Goal: Transaction & Acquisition: Book appointment/travel/reservation

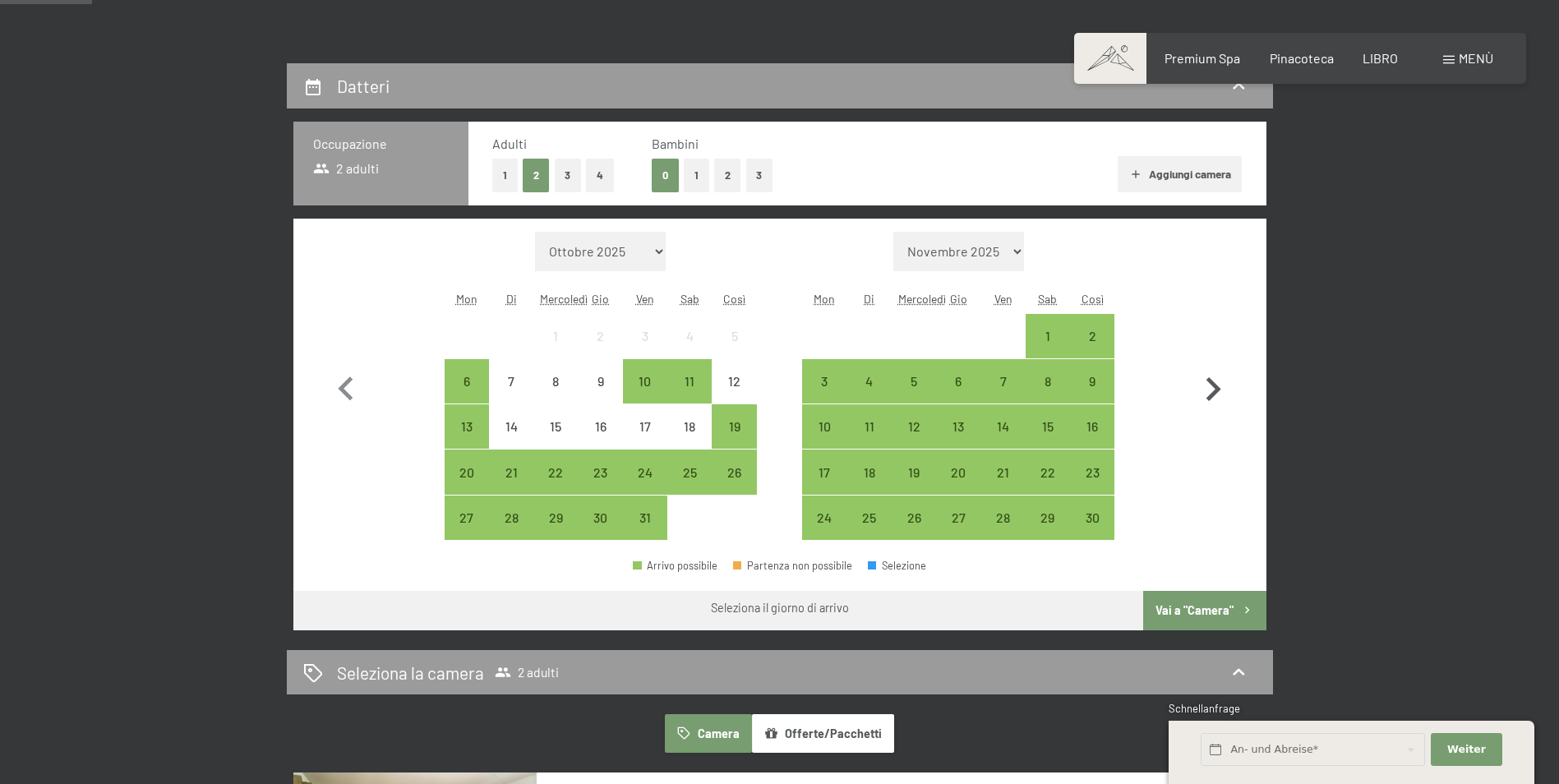
click at [1214, 383] on icon "button" at bounding box center [1214, 389] width 15 height 24
select select "[DATE]"
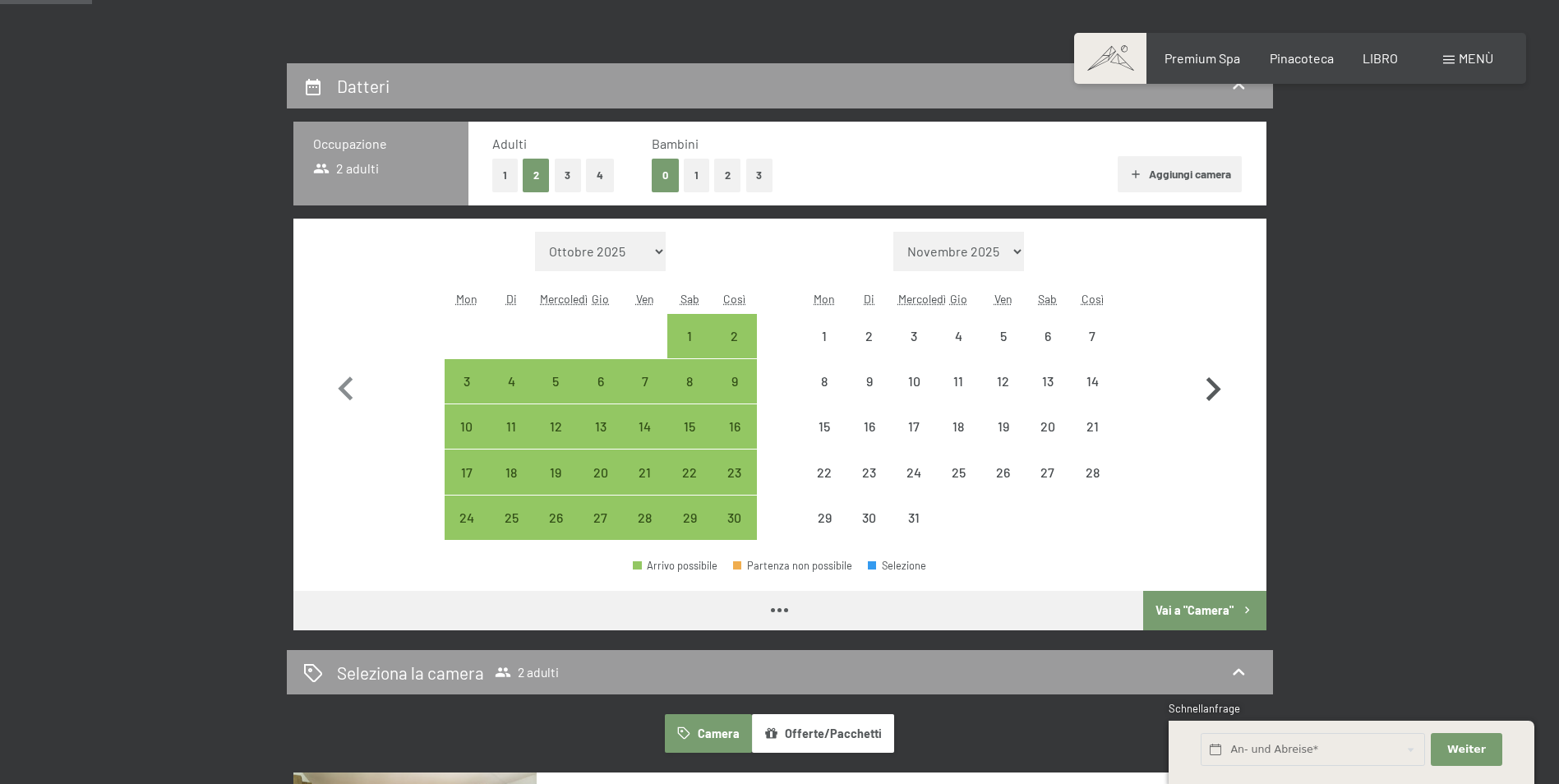
select select "[DATE]"
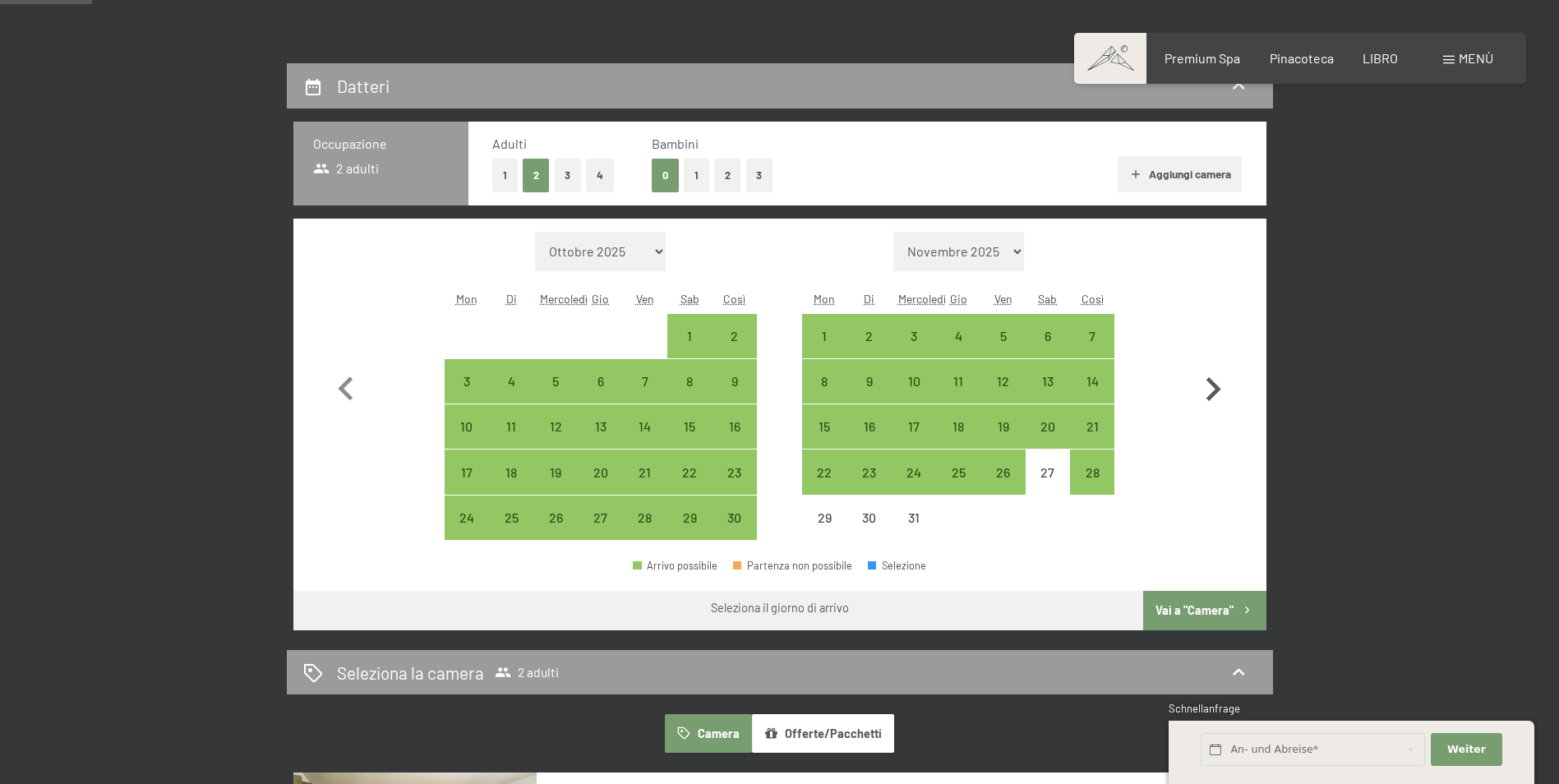
click at [1216, 385] on icon "button" at bounding box center [1214, 389] width 15 height 24
select select "[DATE]"
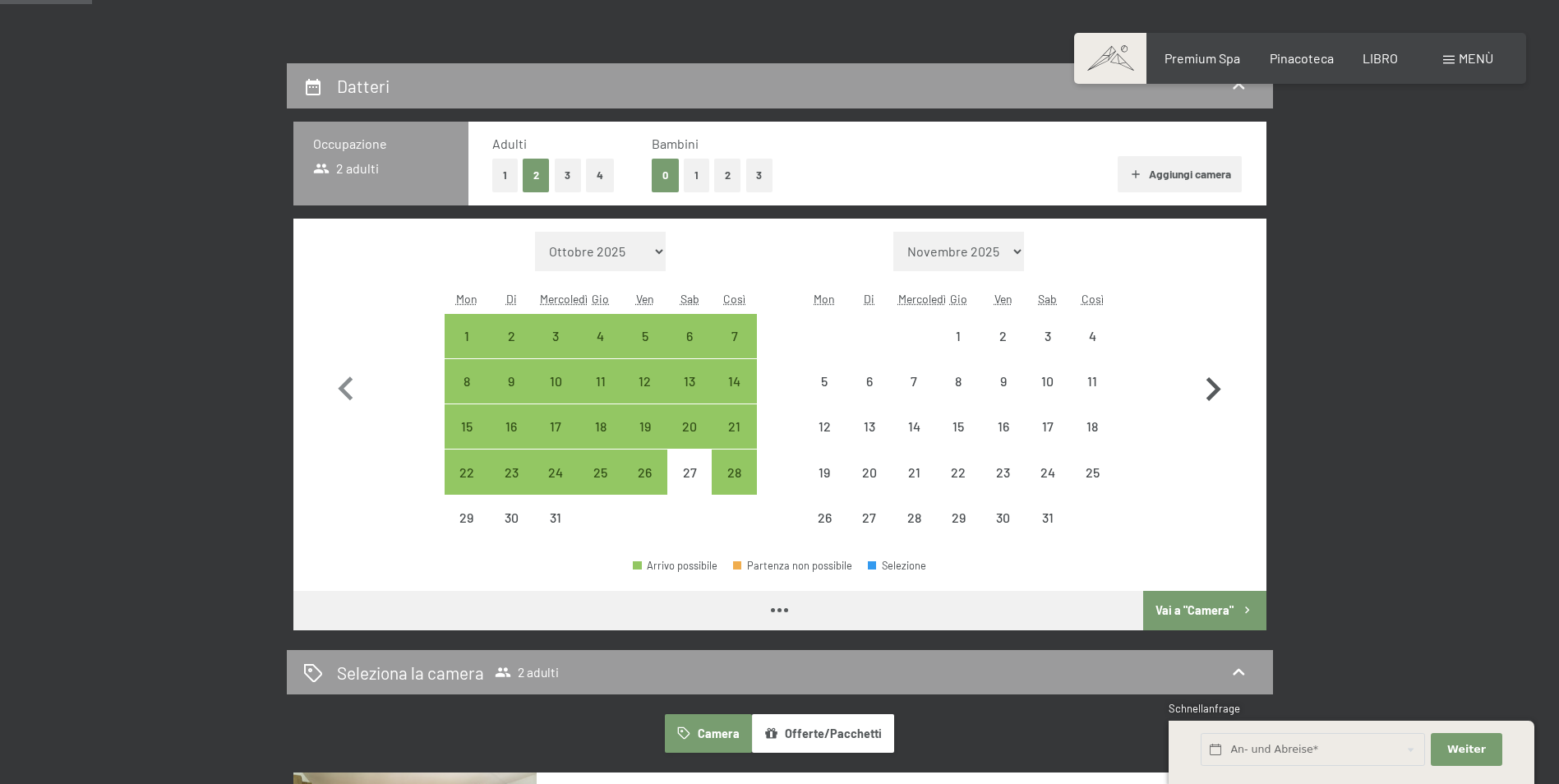
select select "[DATE]"
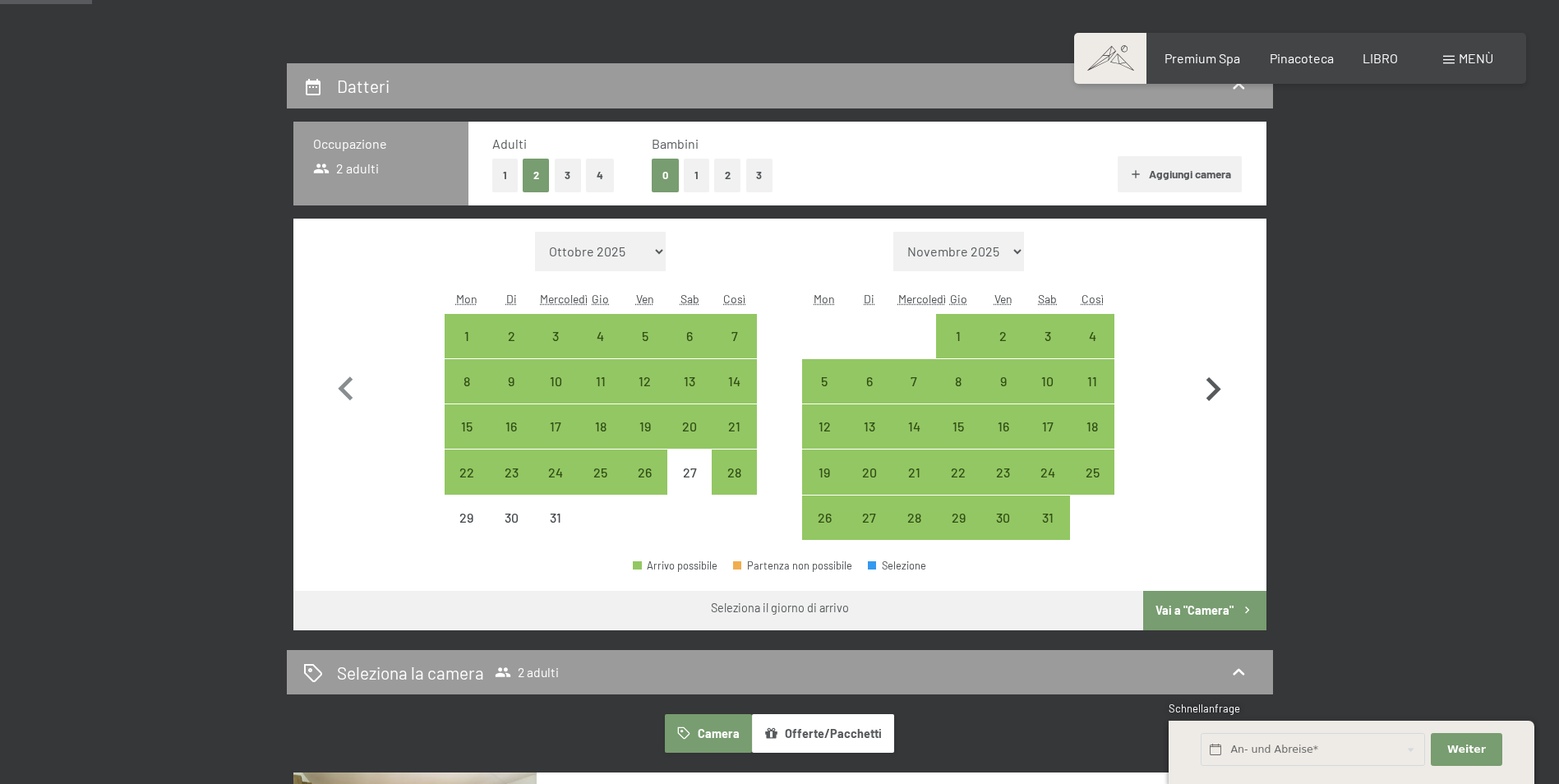
click at [1211, 385] on icon "button" at bounding box center [1214, 389] width 15 height 24
select select "[DATE]"
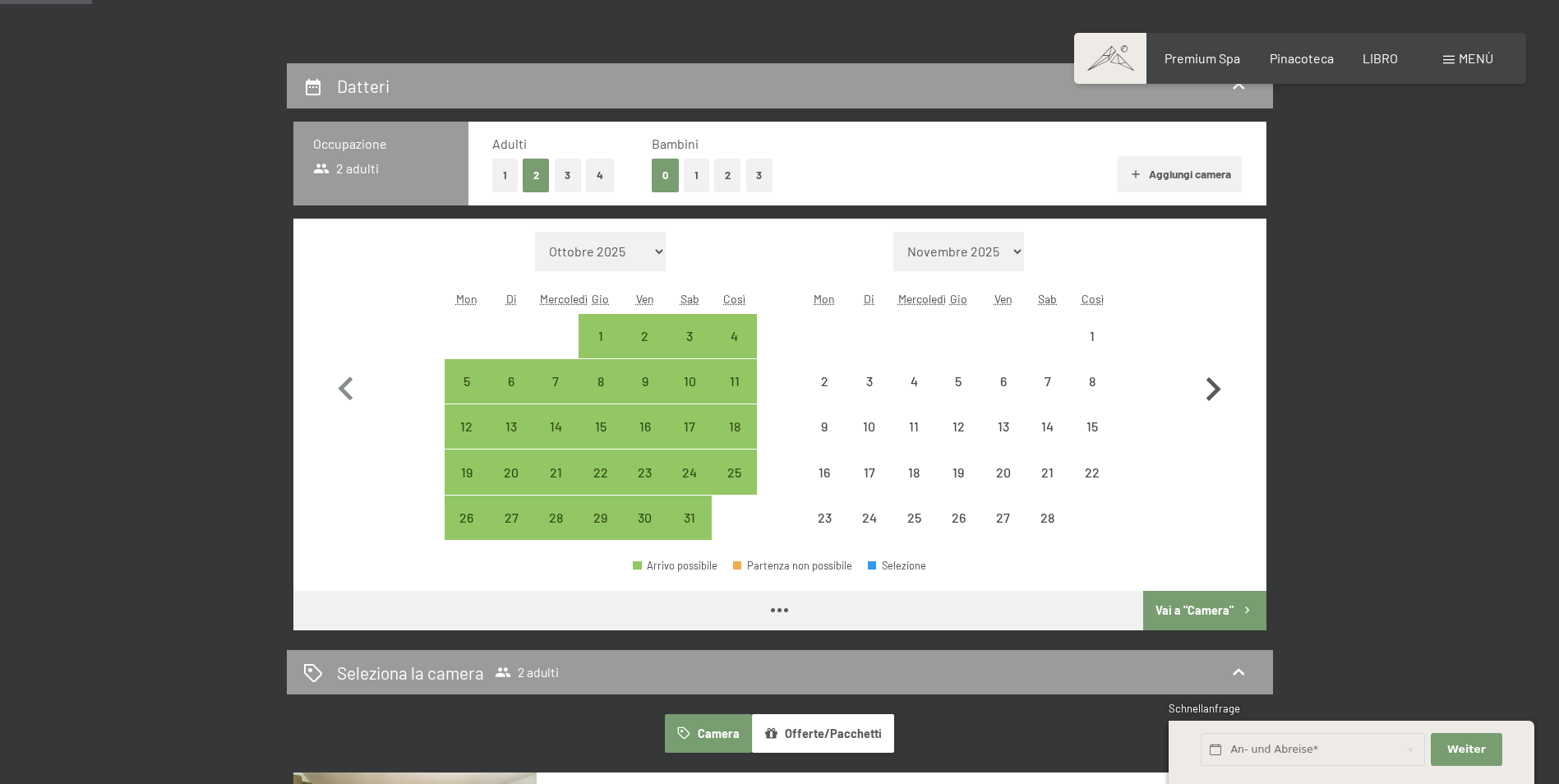
select select "[DATE]"
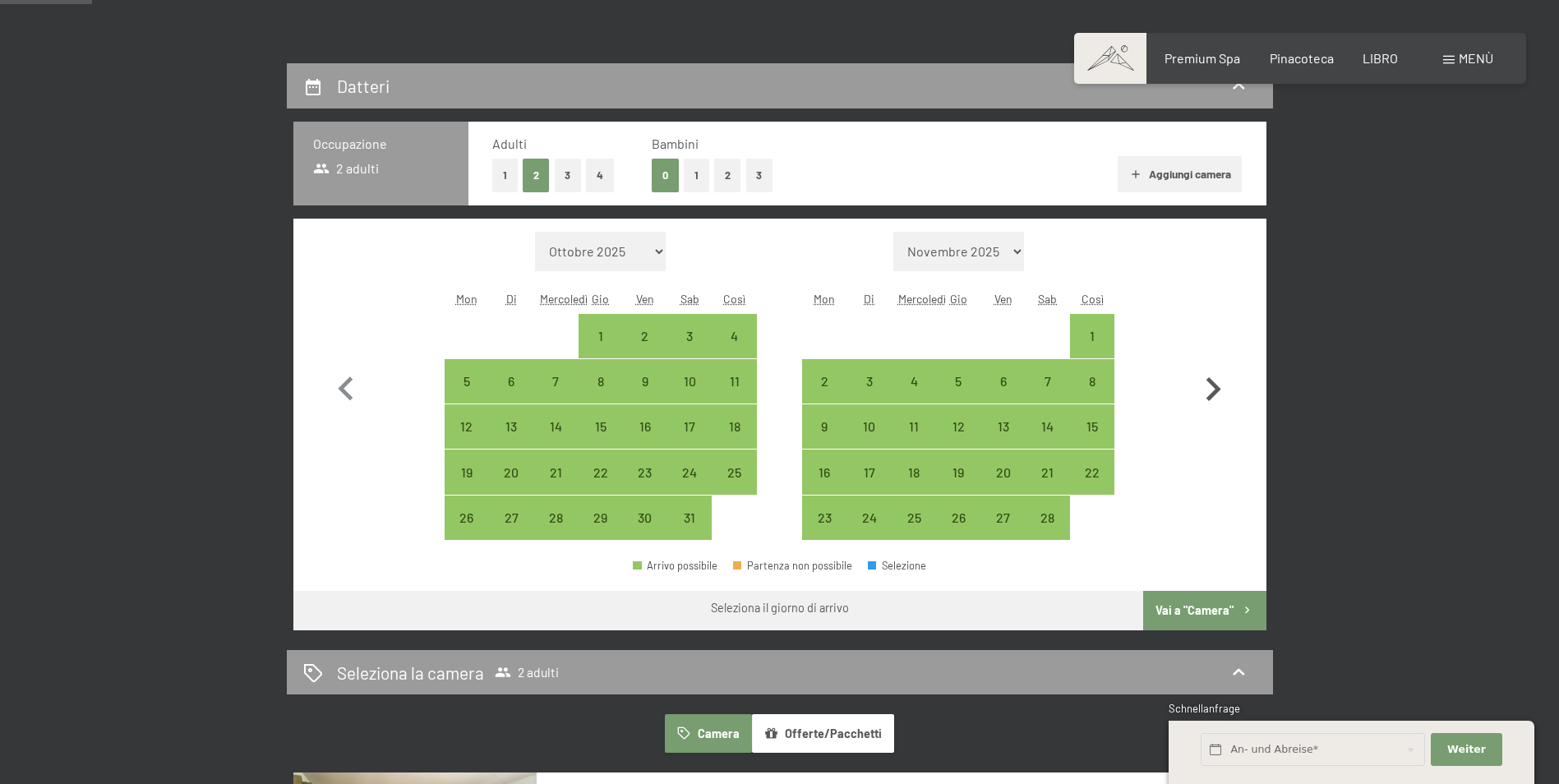
click at [1216, 389] on icon "button" at bounding box center [1214, 389] width 15 height 24
select select "[DATE]"
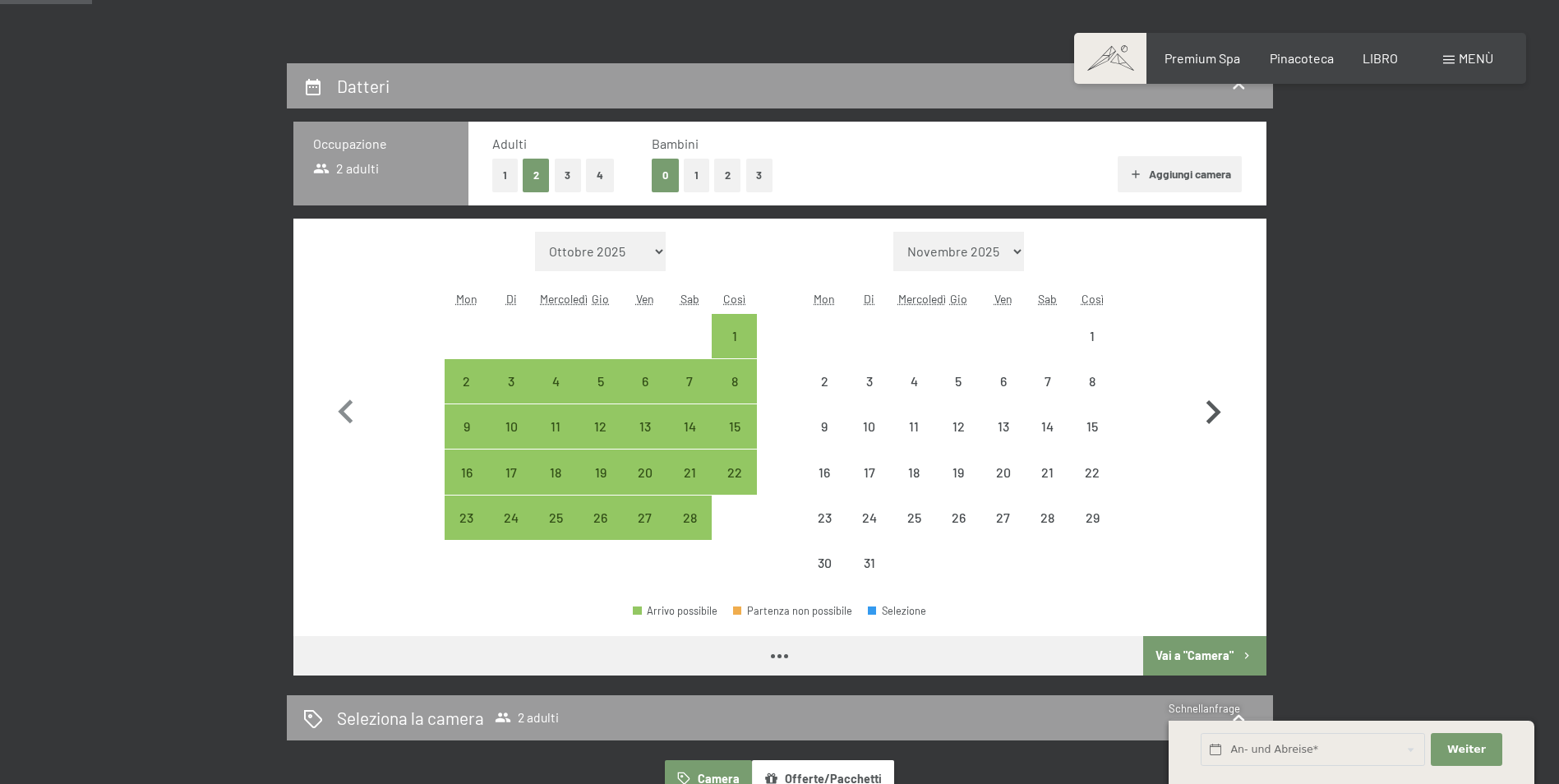
select select "[DATE]"
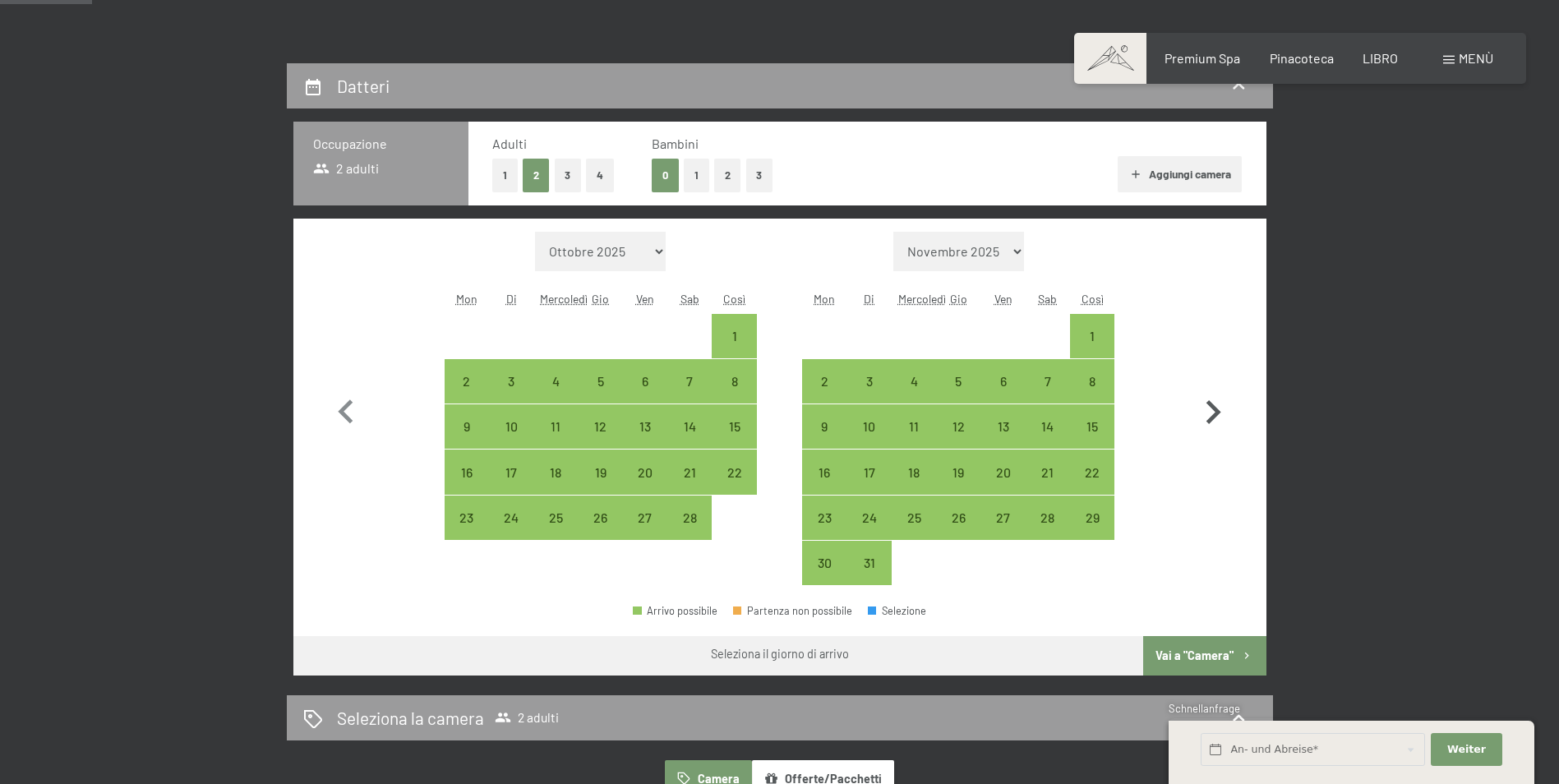
click at [1208, 411] on icon "button" at bounding box center [1213, 413] width 48 height 48
select select "[DATE]"
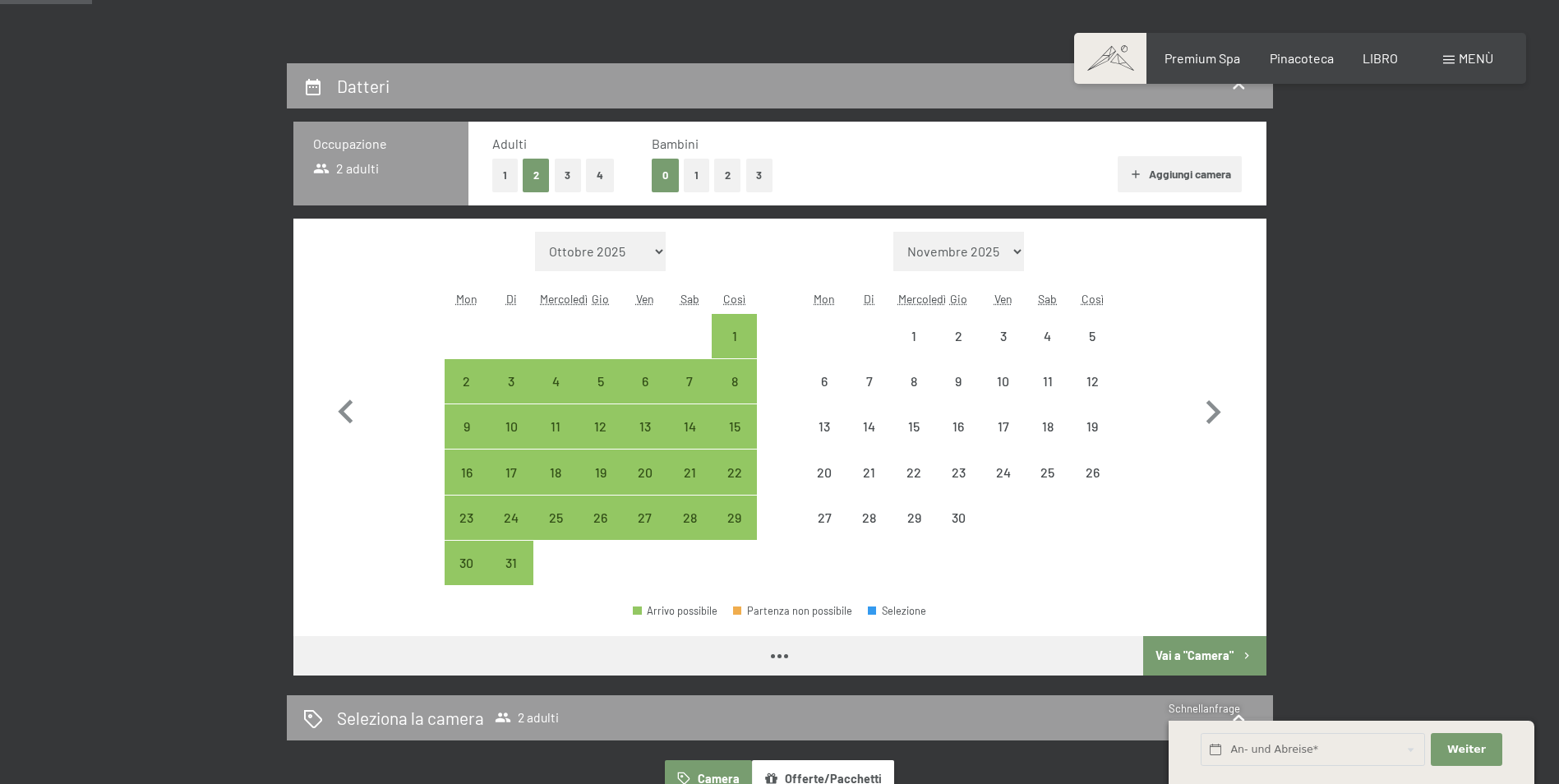
select select "[DATE]"
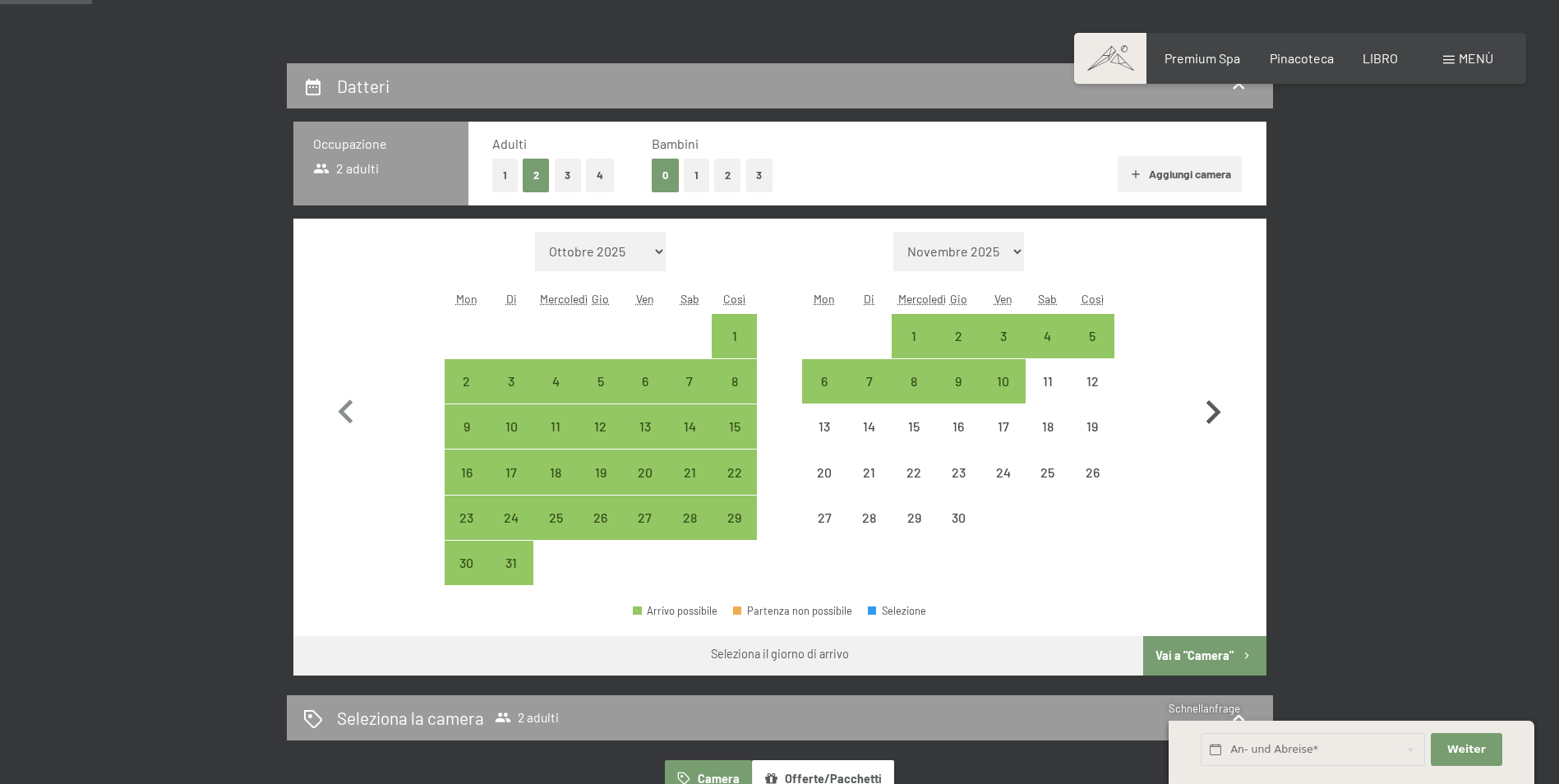
click at [1210, 405] on icon "button" at bounding box center [1214, 412] width 15 height 24
select select "[DATE]"
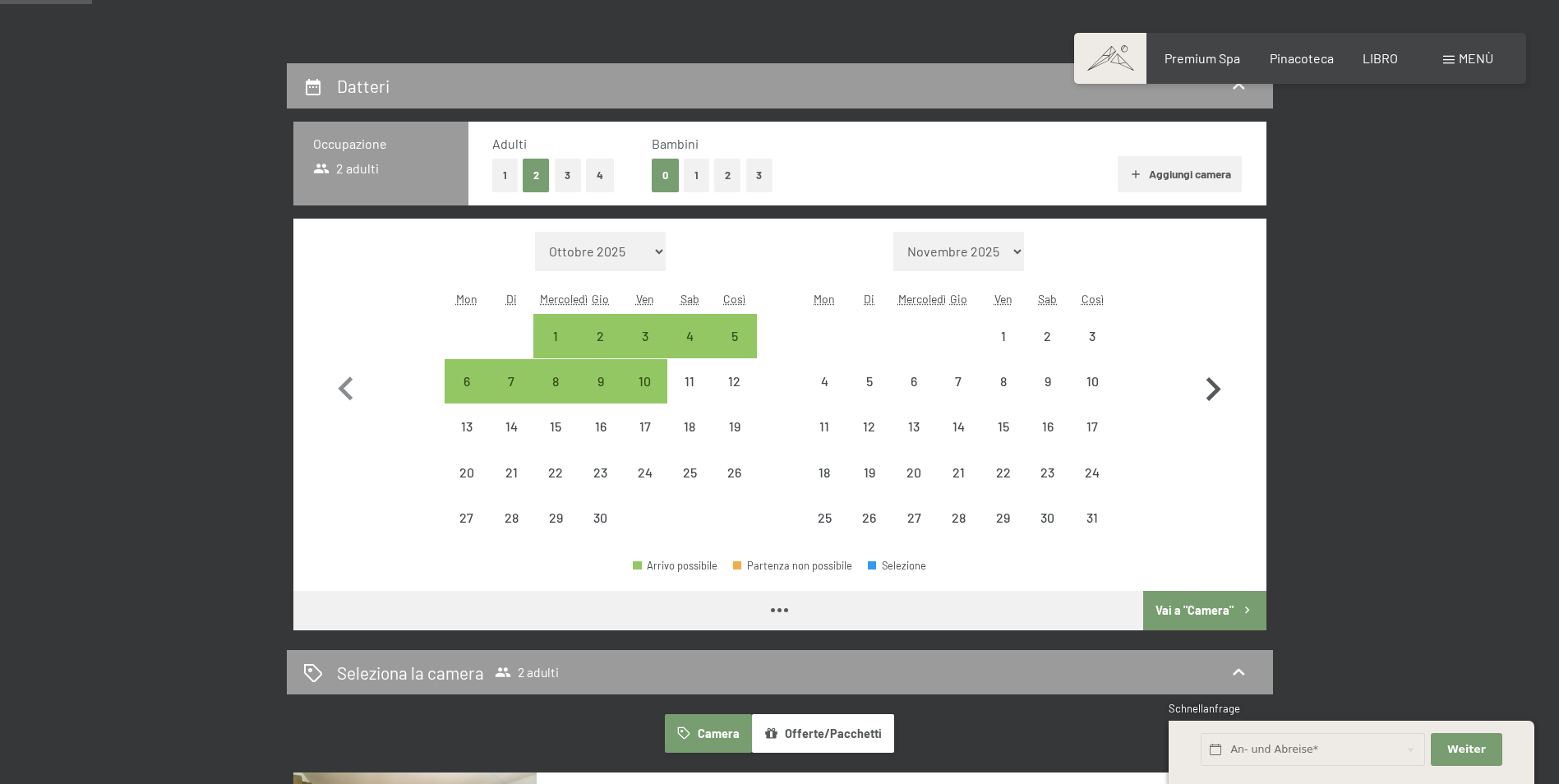
select select "[DATE]"
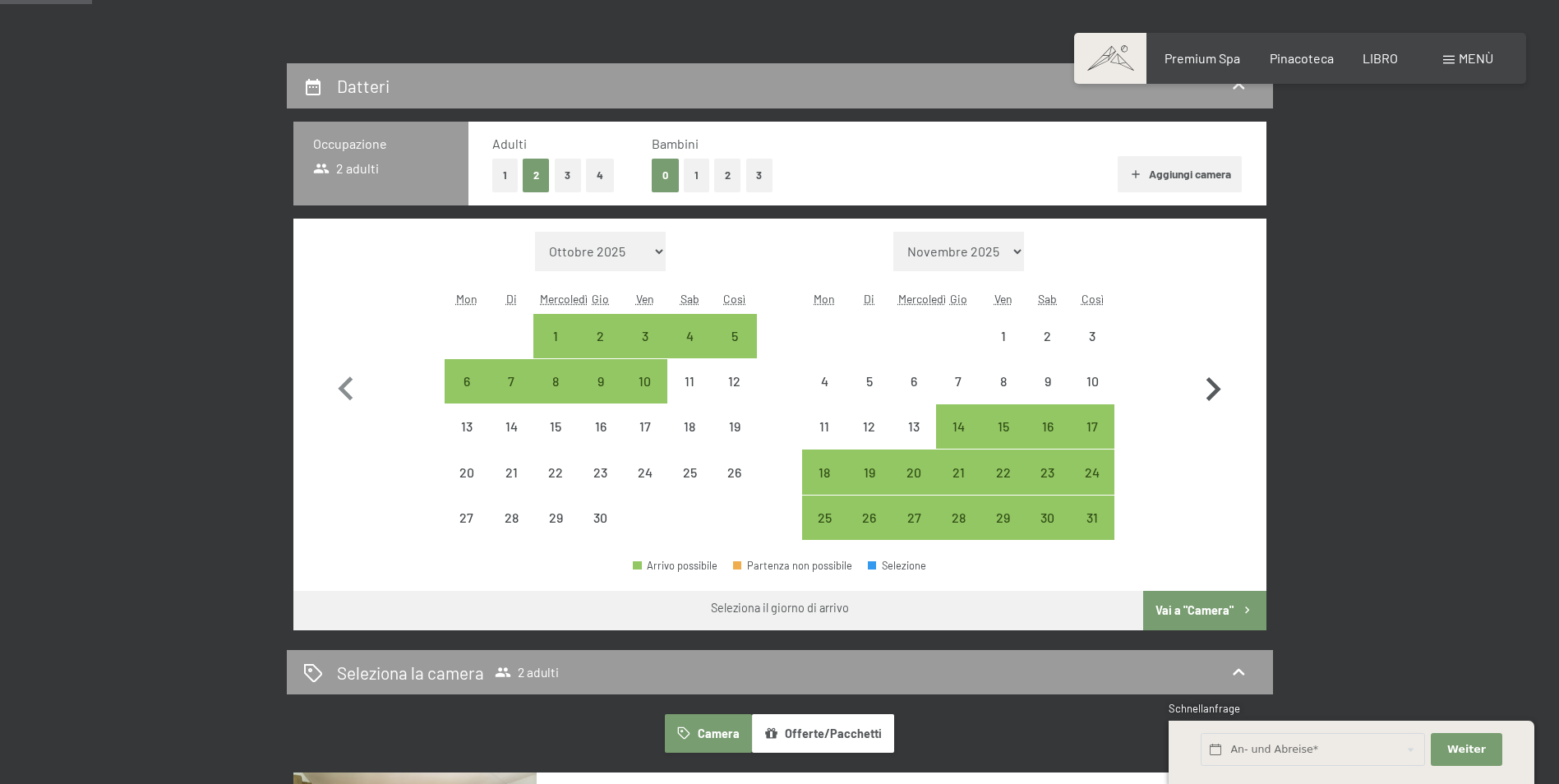
click at [1211, 388] on icon "button" at bounding box center [1213, 389] width 48 height 48
select select "[DATE]"
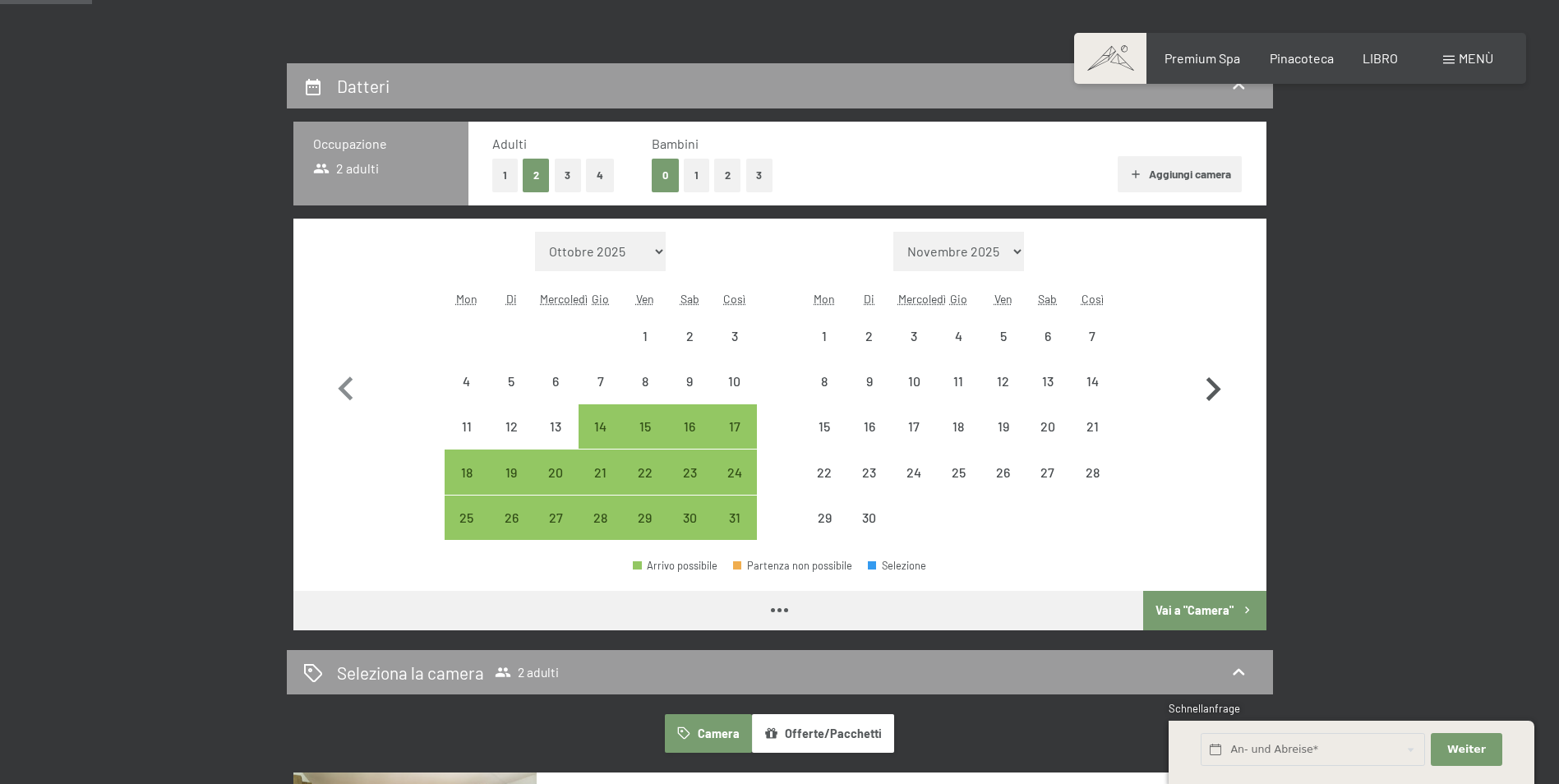
select select "[DATE]"
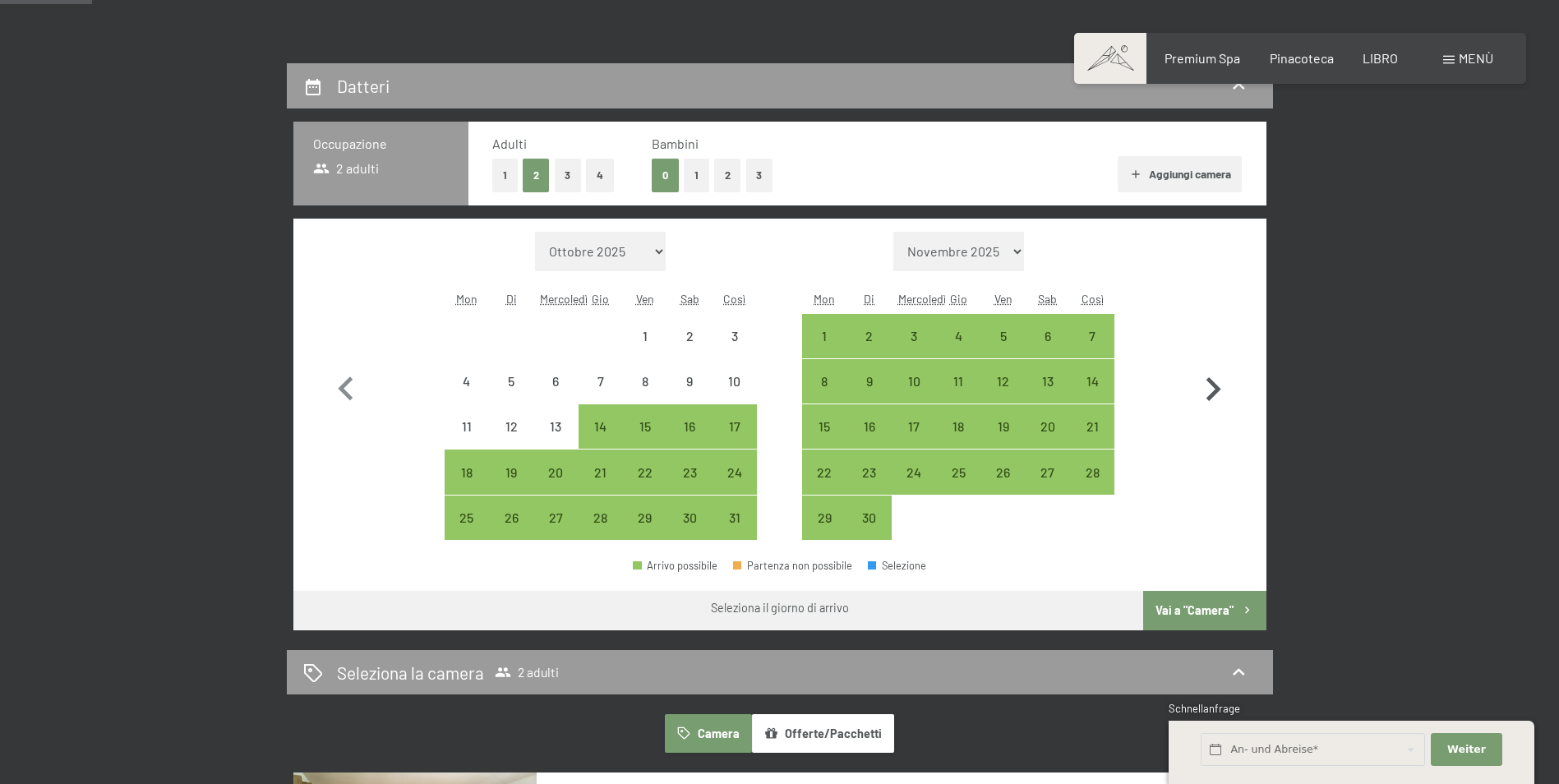
click at [1214, 385] on icon "button" at bounding box center [1214, 389] width 15 height 24
select select "[DATE]"
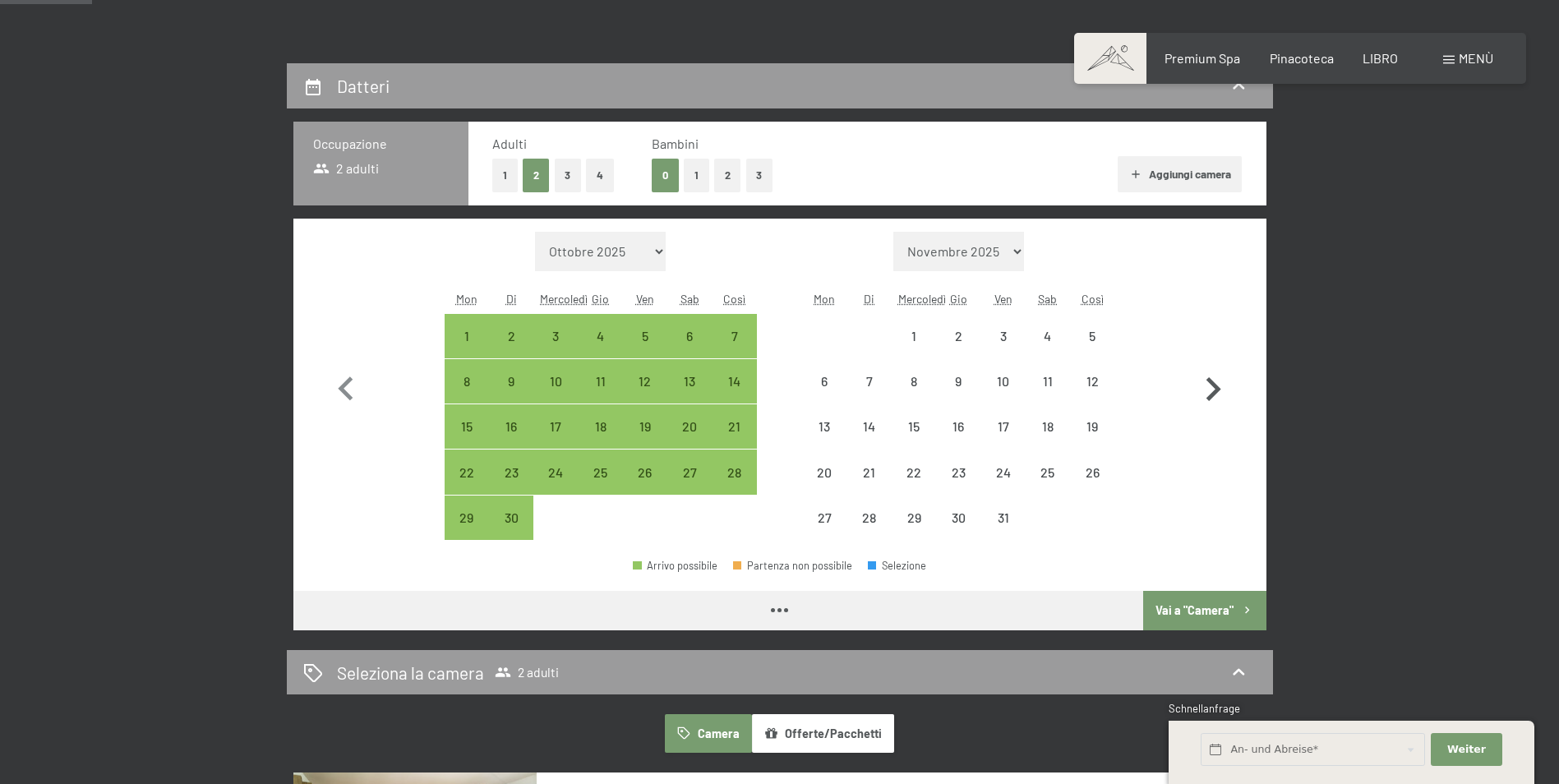
select select "[DATE]"
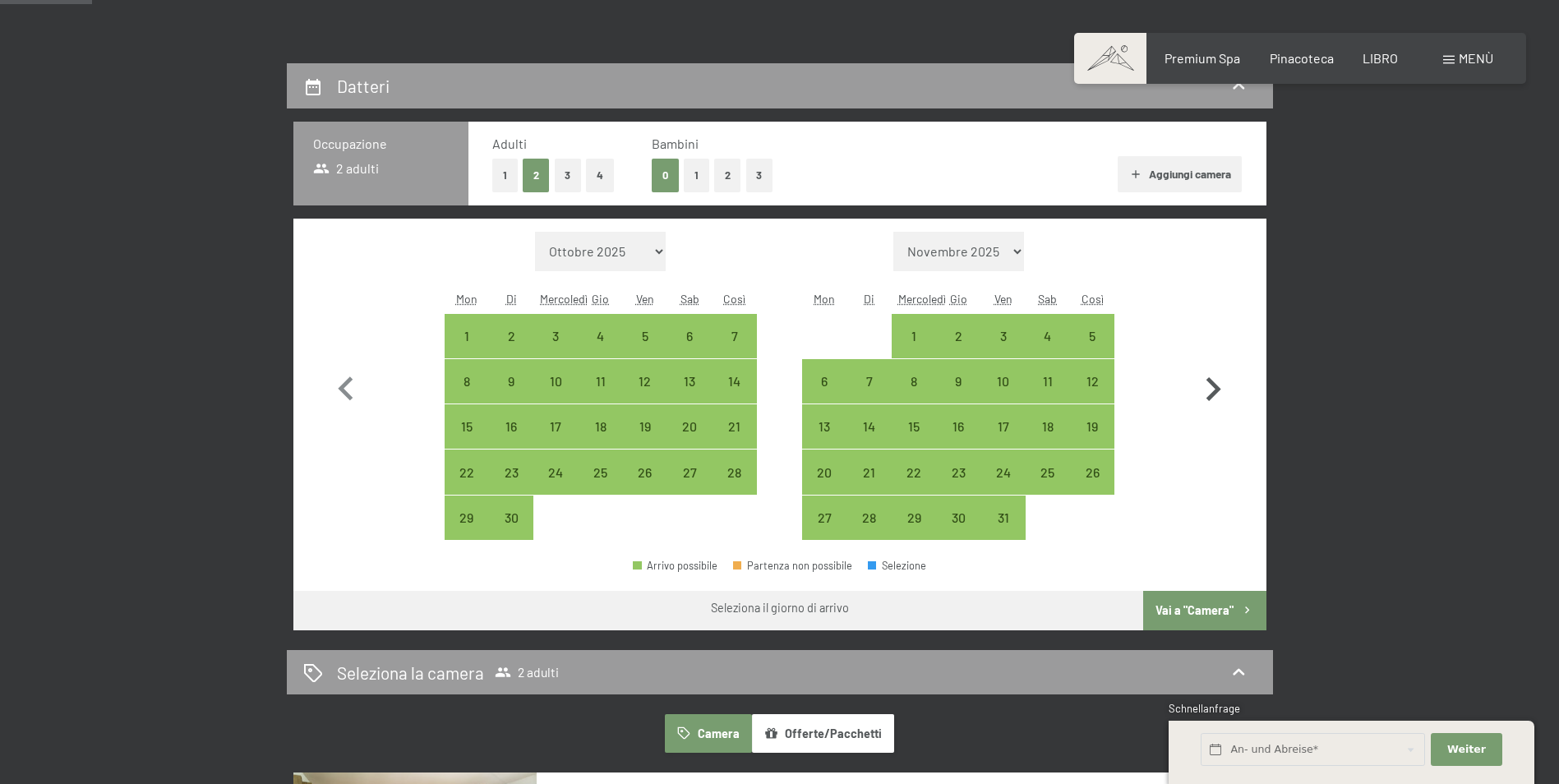
click at [1208, 389] on icon "button" at bounding box center [1213, 389] width 48 height 48
select select "[DATE]"
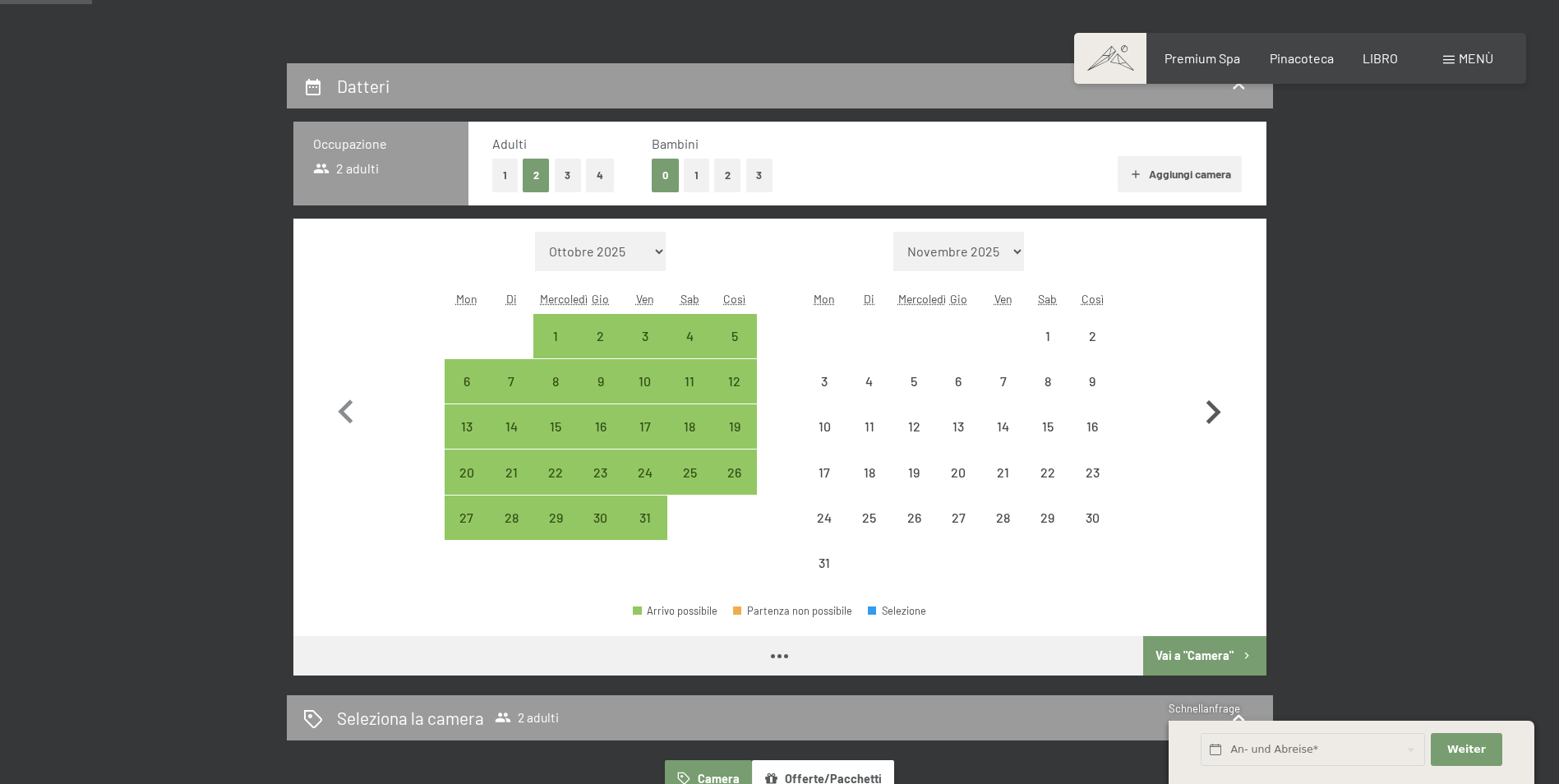
select select "[DATE]"
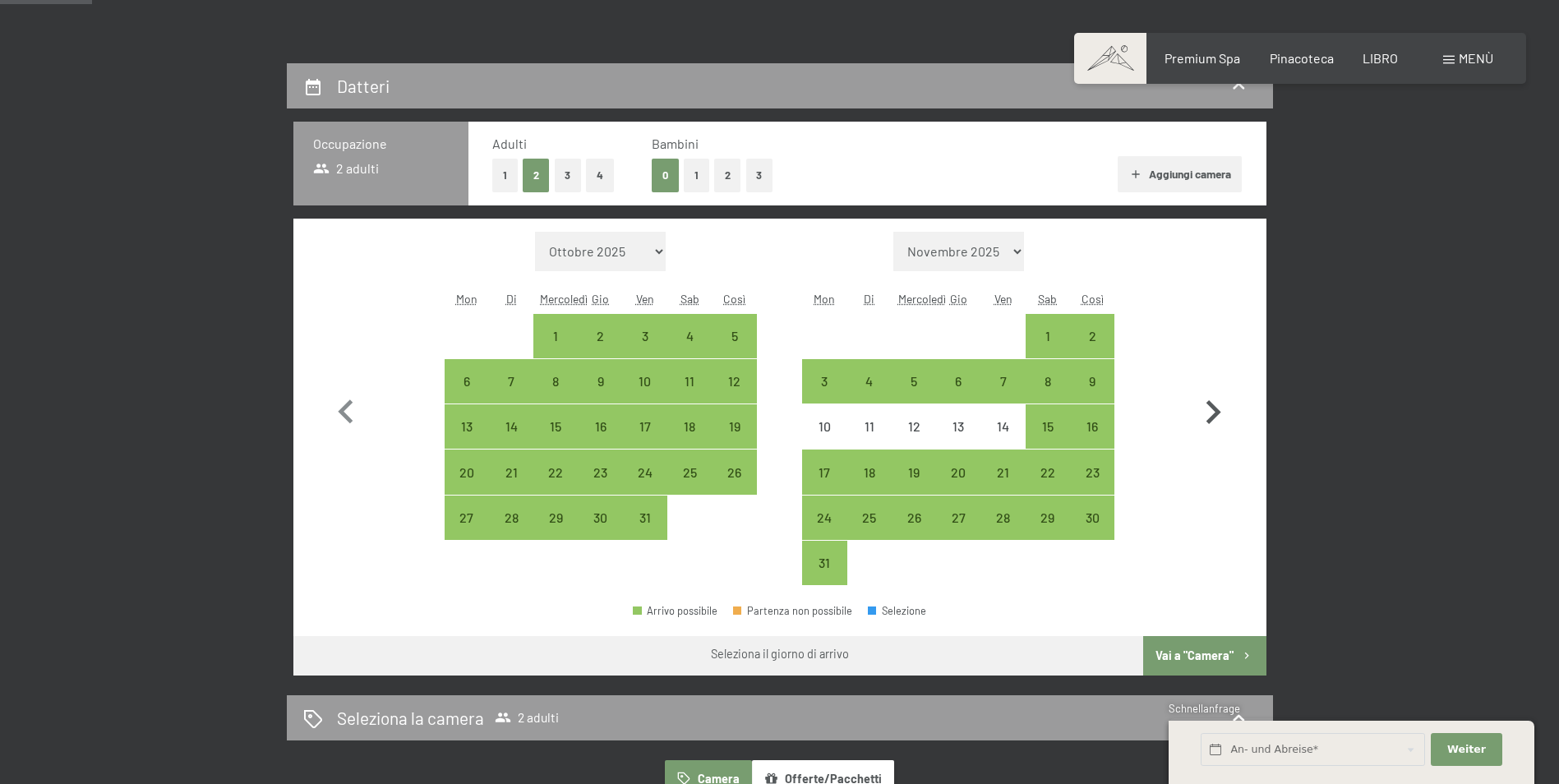
click at [1211, 413] on icon "button" at bounding box center [1213, 413] width 48 height 48
select select "[DATE]"
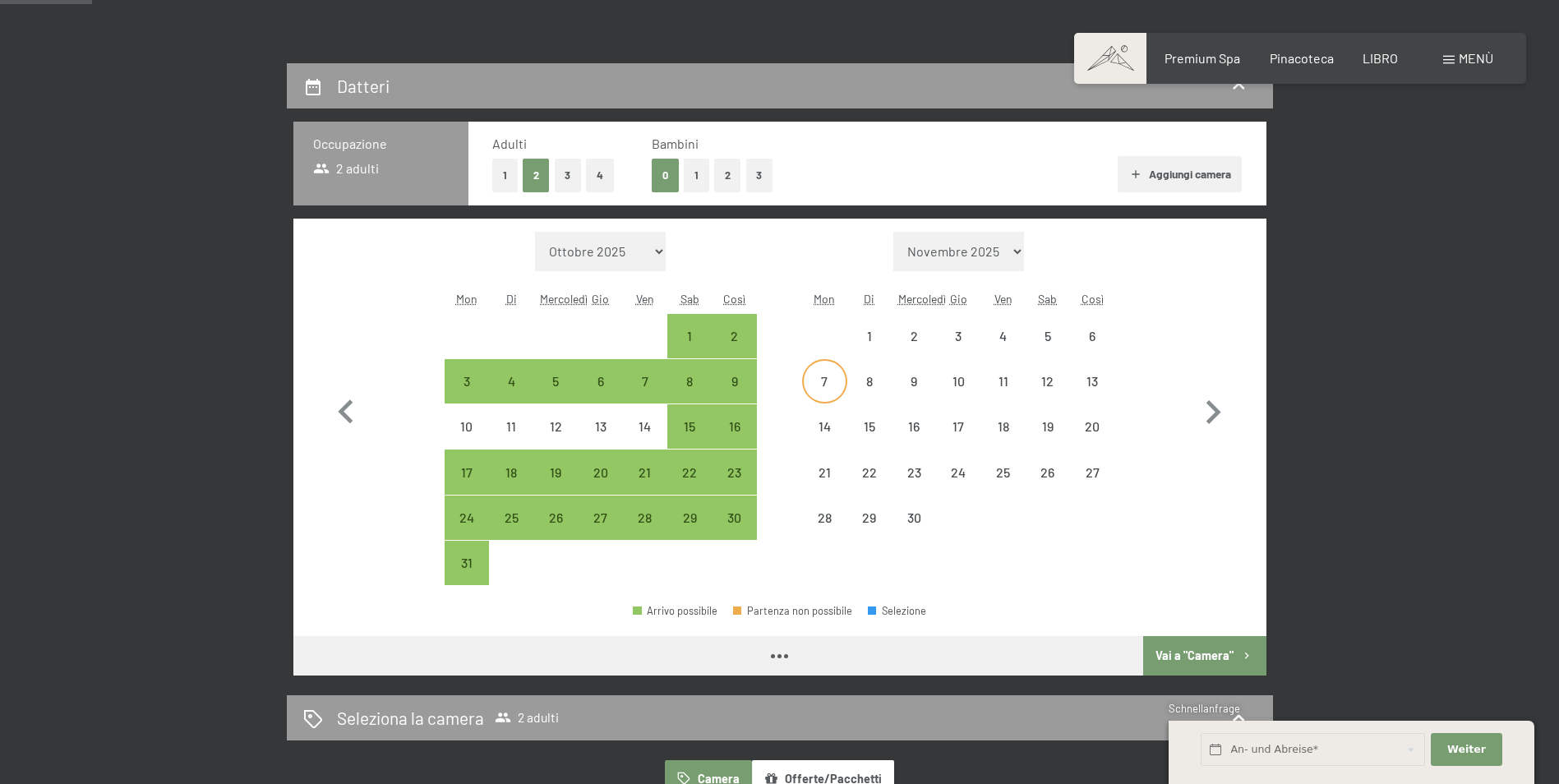
select select "[DATE]"
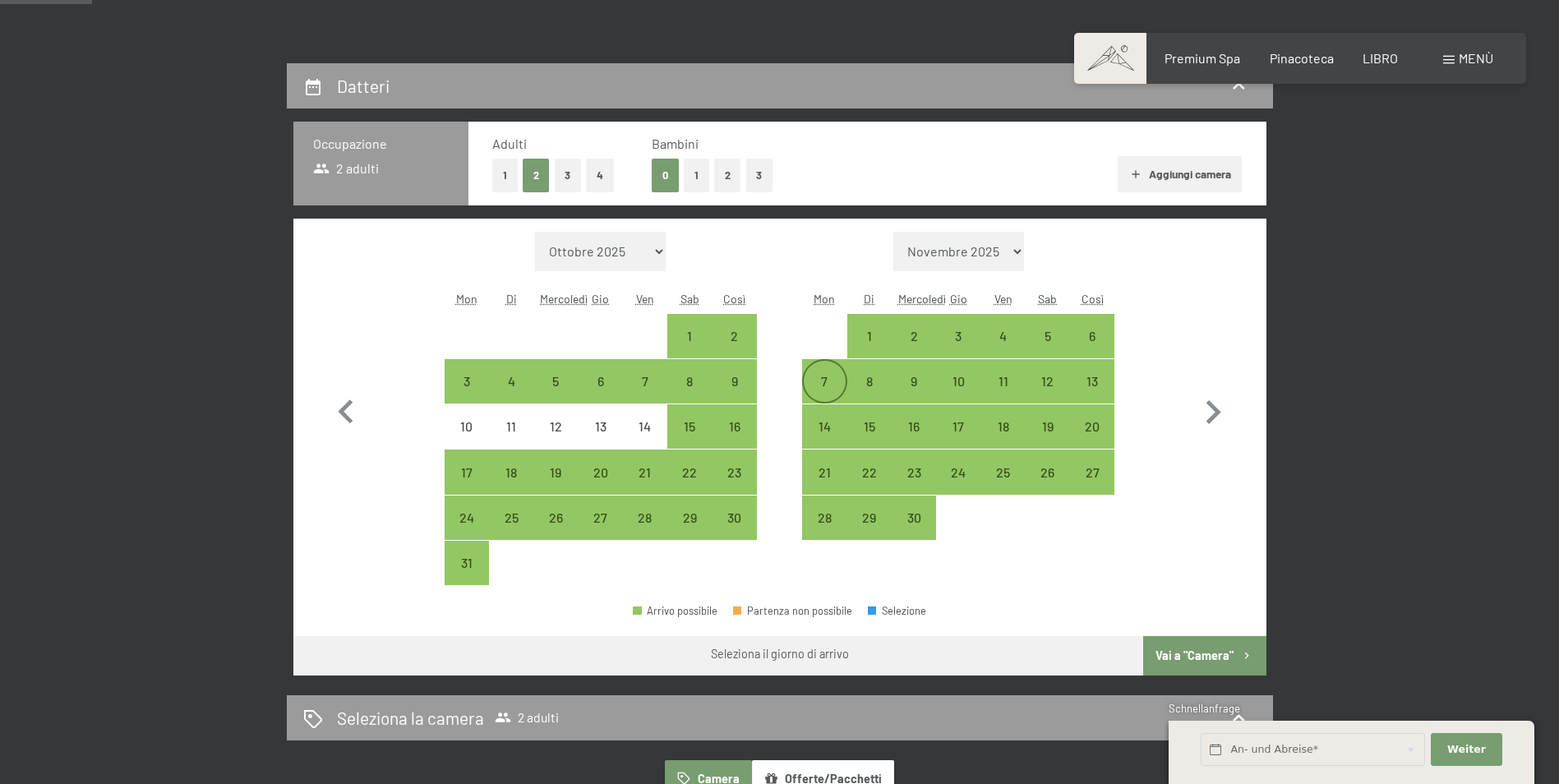
click at [822, 383] on div "7" at bounding box center [824, 395] width 41 height 41
select select "[DATE]"
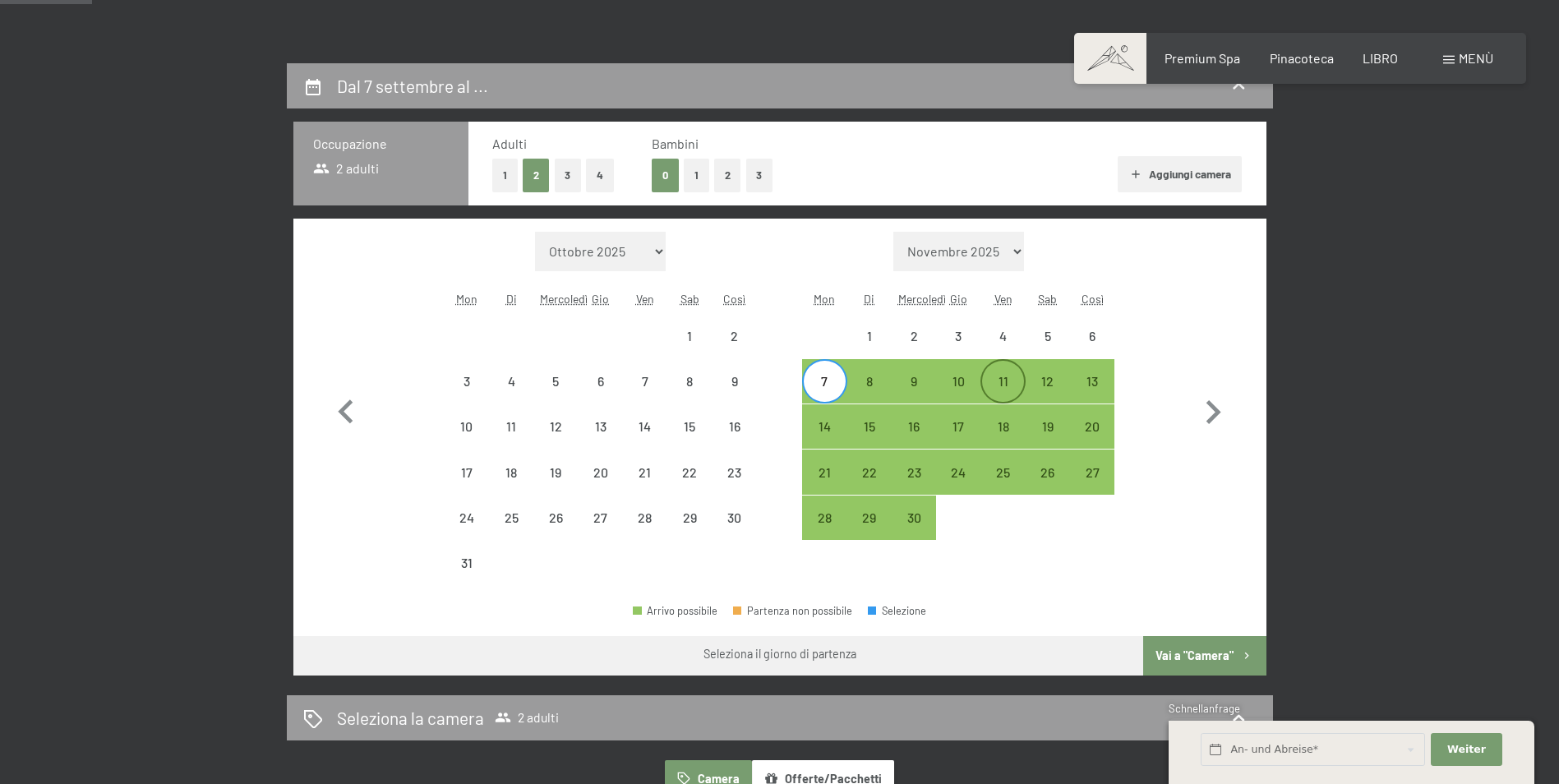
click at [1006, 377] on div "11" at bounding box center [1003, 395] width 41 height 41
select select "[DATE]"
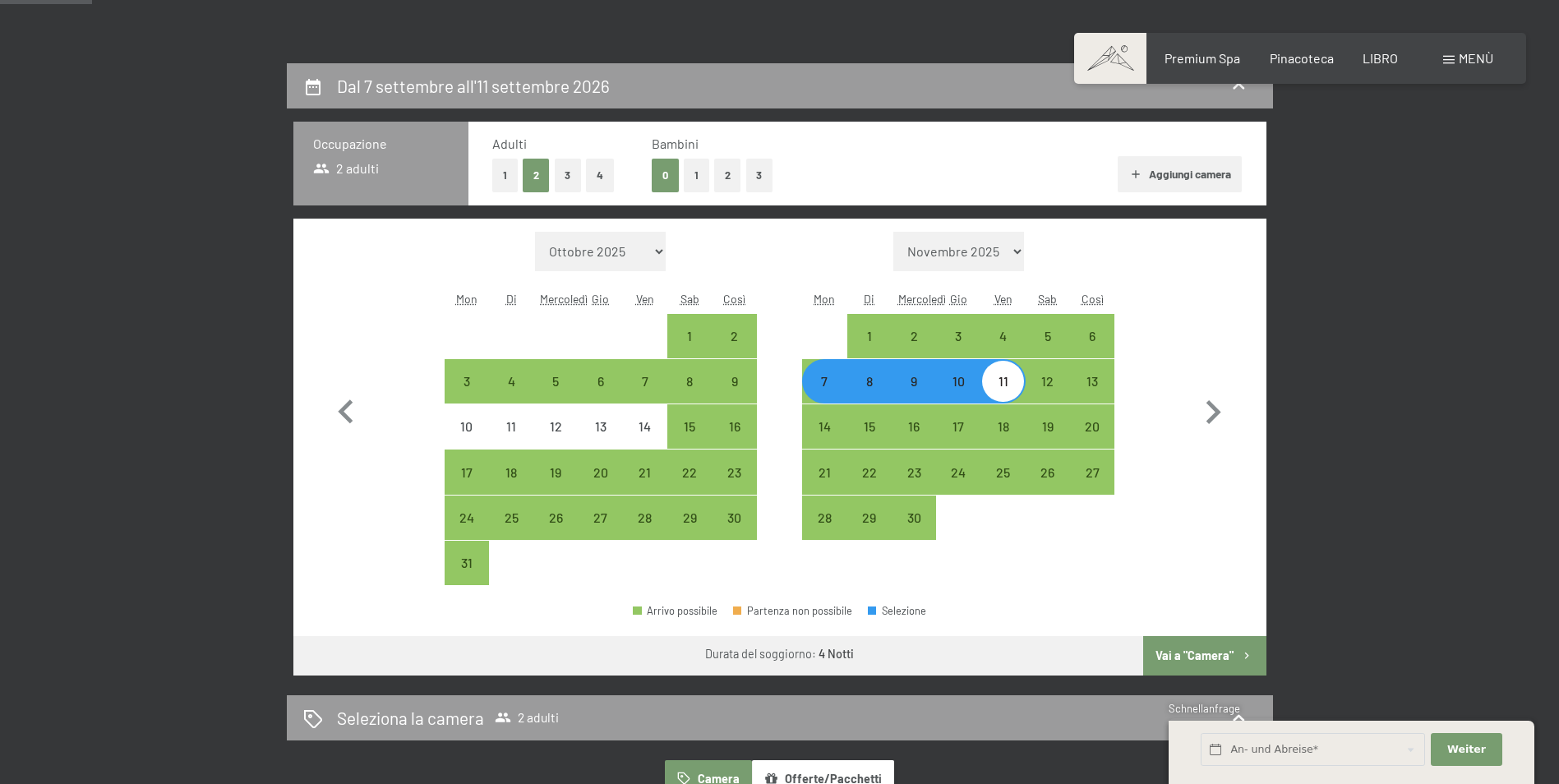
click at [1185, 654] on font "Vai a "Camera"" at bounding box center [1195, 656] width 78 height 14
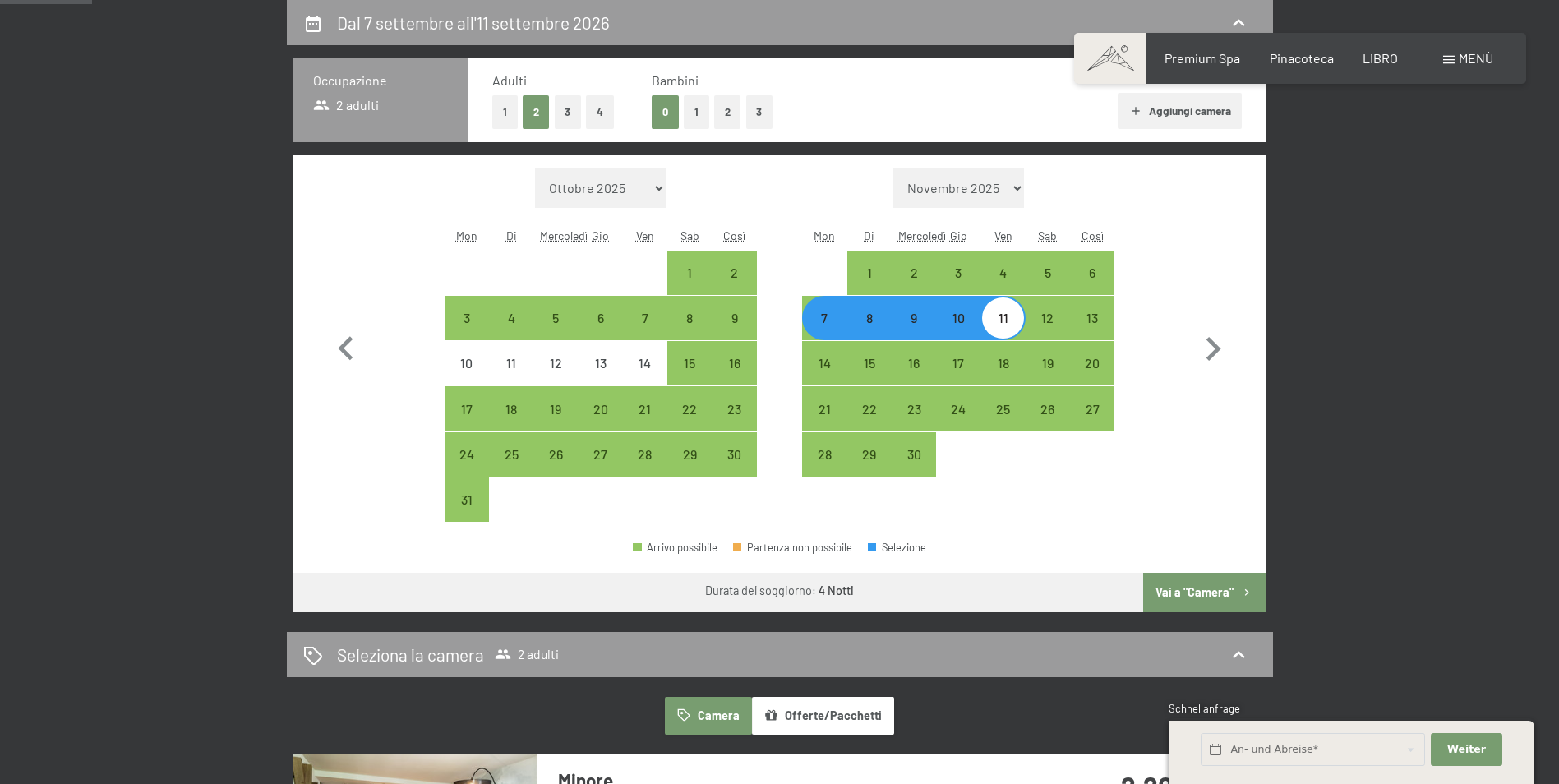
select select "[DATE]"
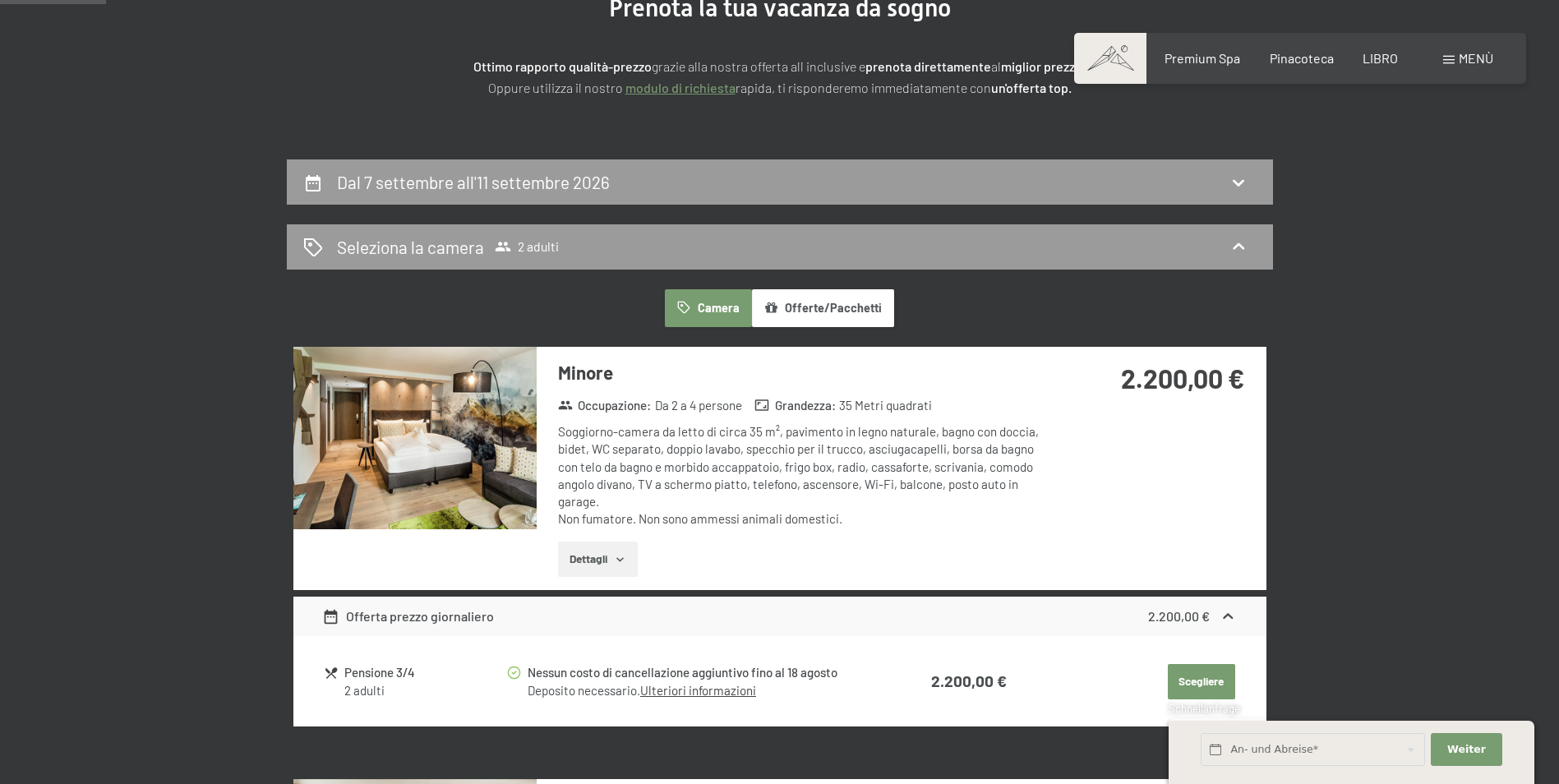
scroll to position [82, 0]
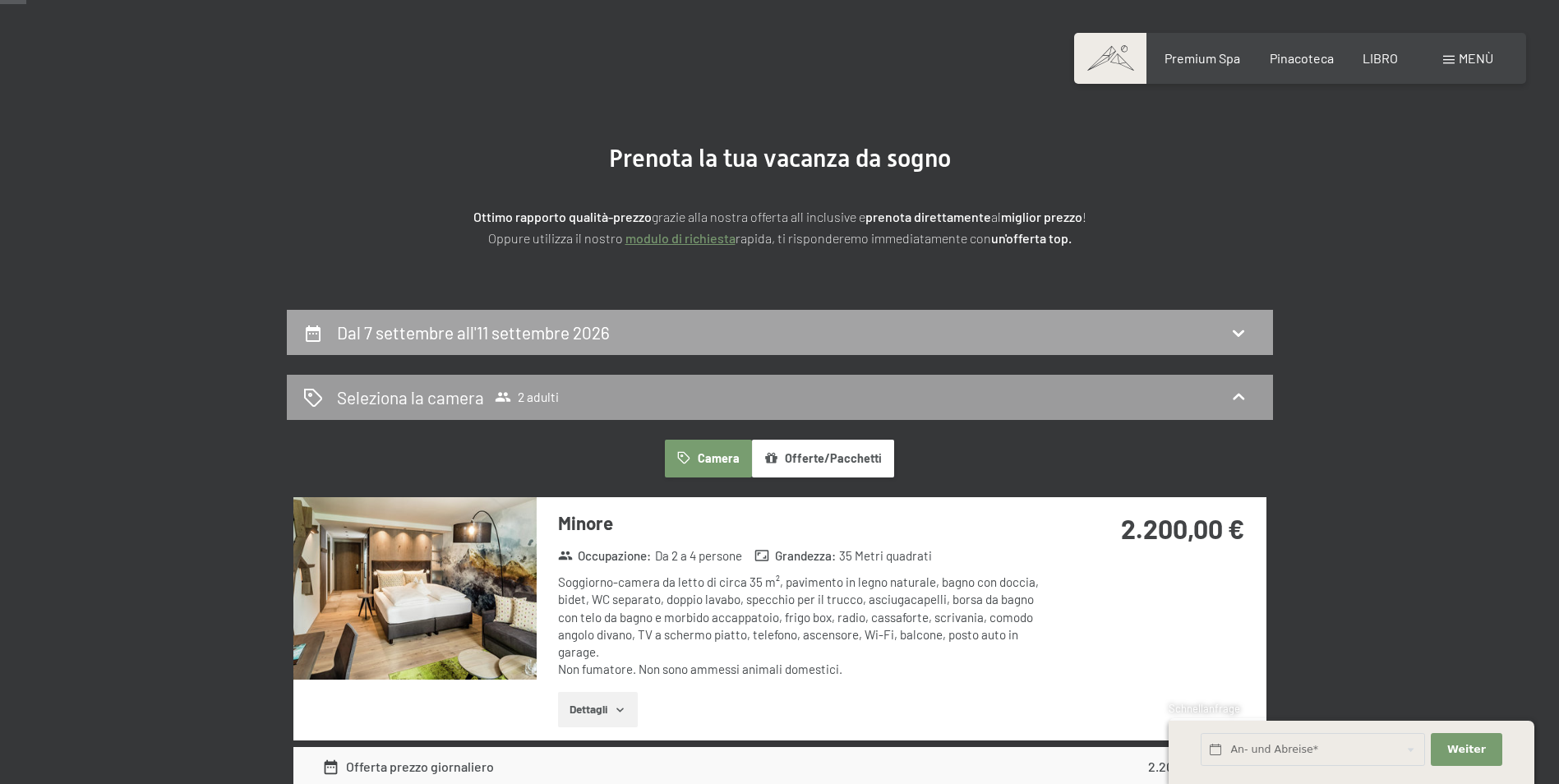
click at [656, 330] on div "Dal 7 settembre all'11 settembre 2026" at bounding box center [779, 332] width 953 height 24
select select "[DATE]"
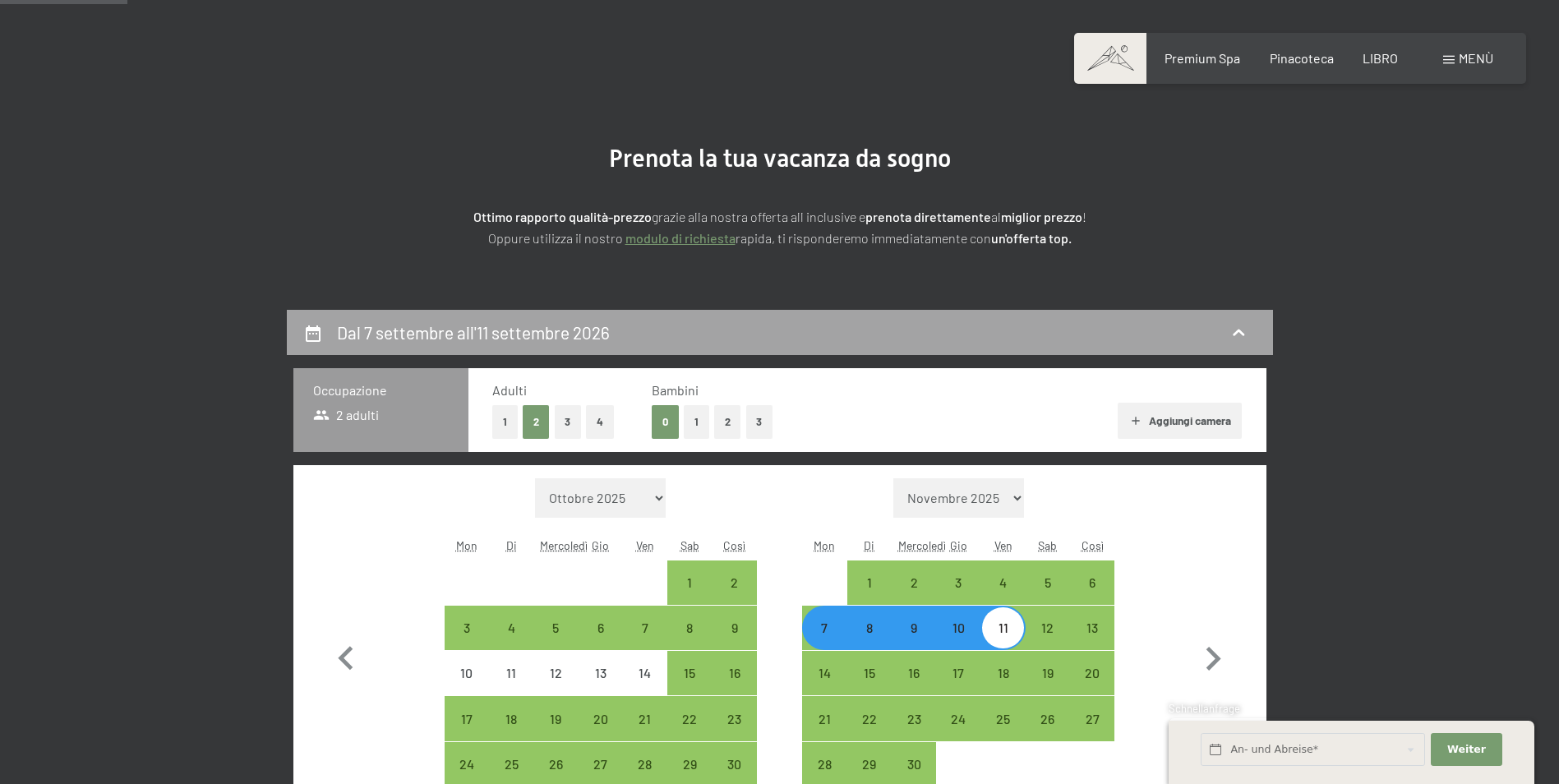
scroll to position [392, 0]
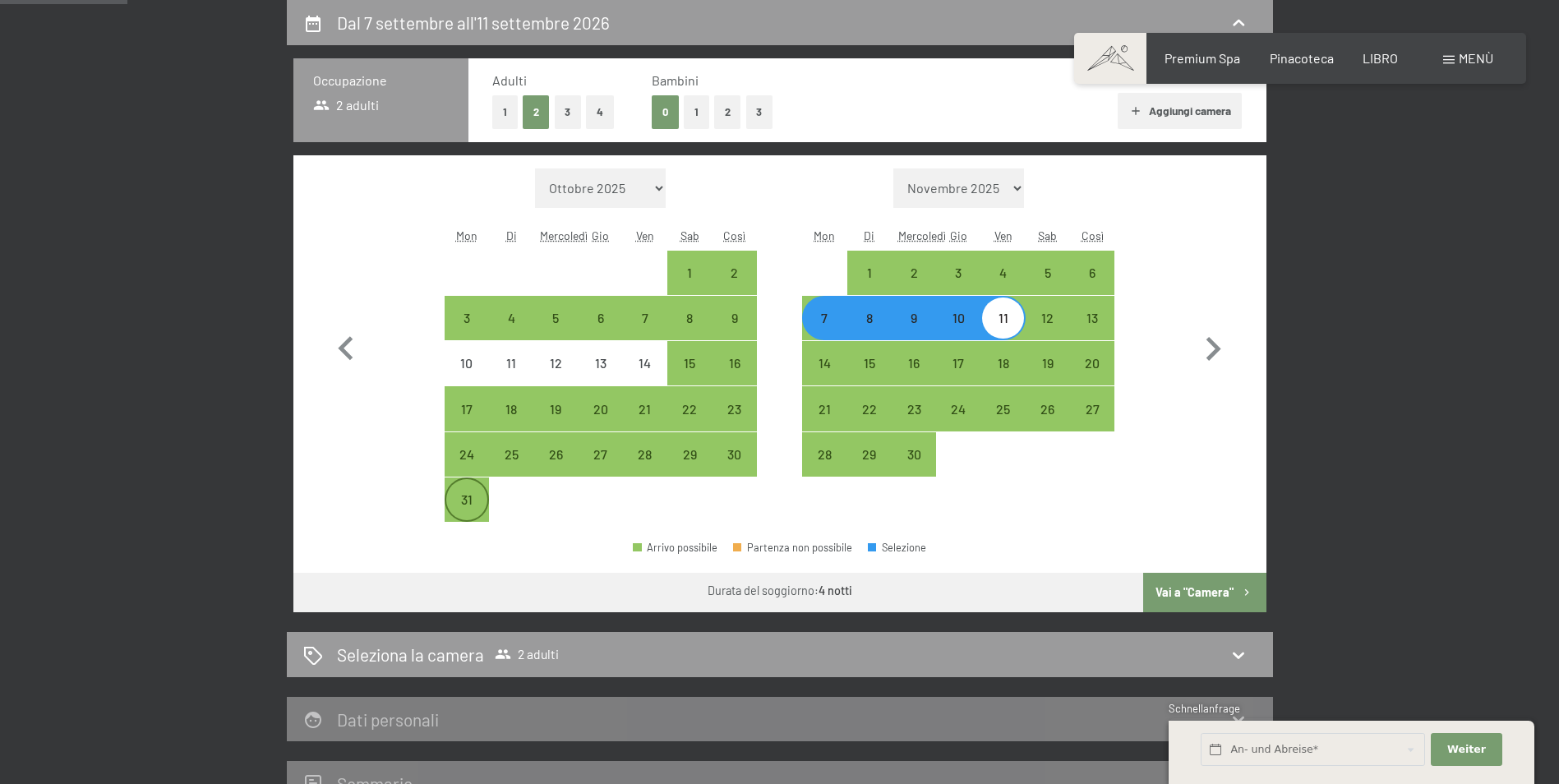
click at [471, 501] on div "31" at bounding box center [467, 513] width 41 height 41
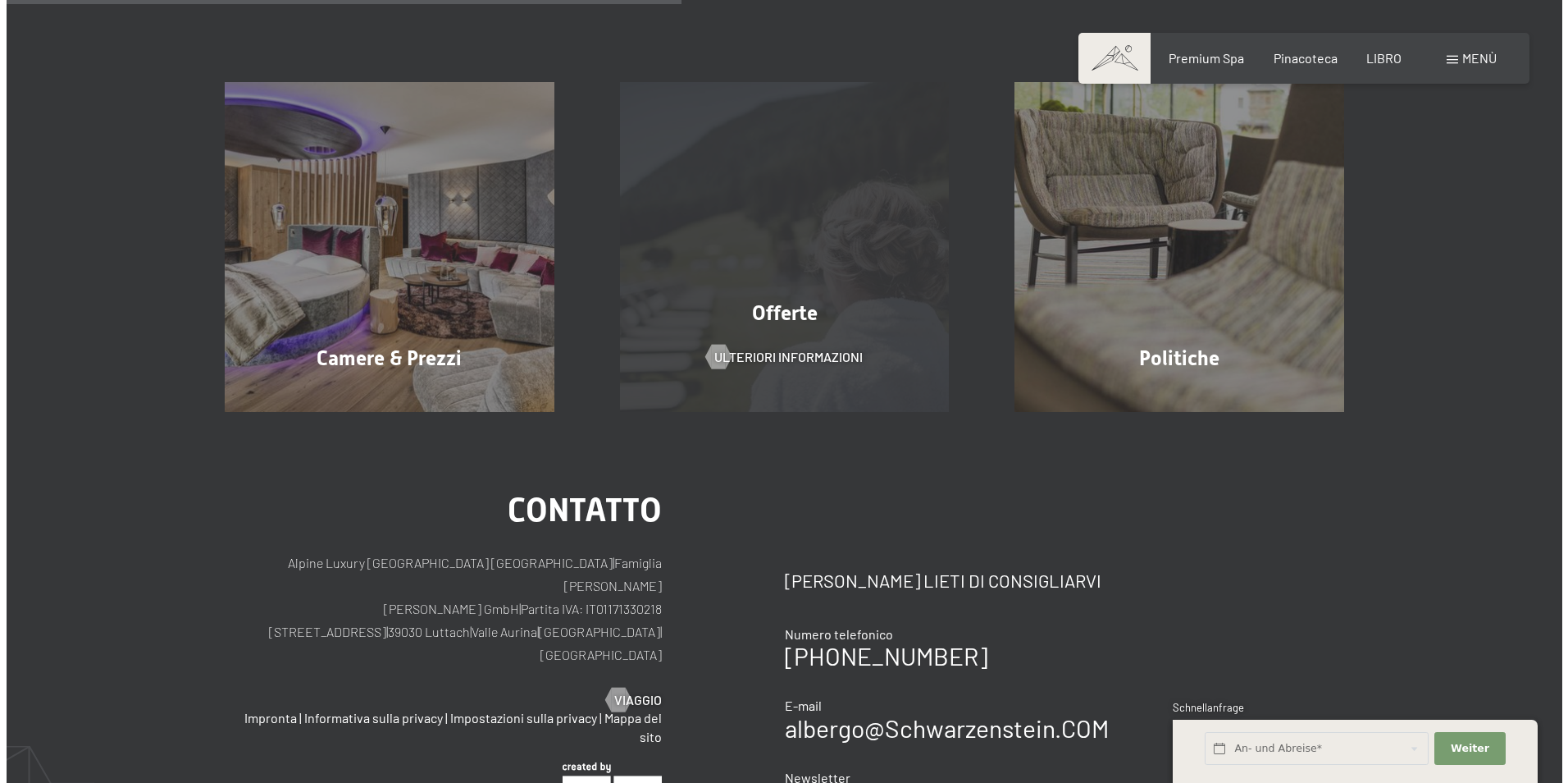
scroll to position [0, 0]
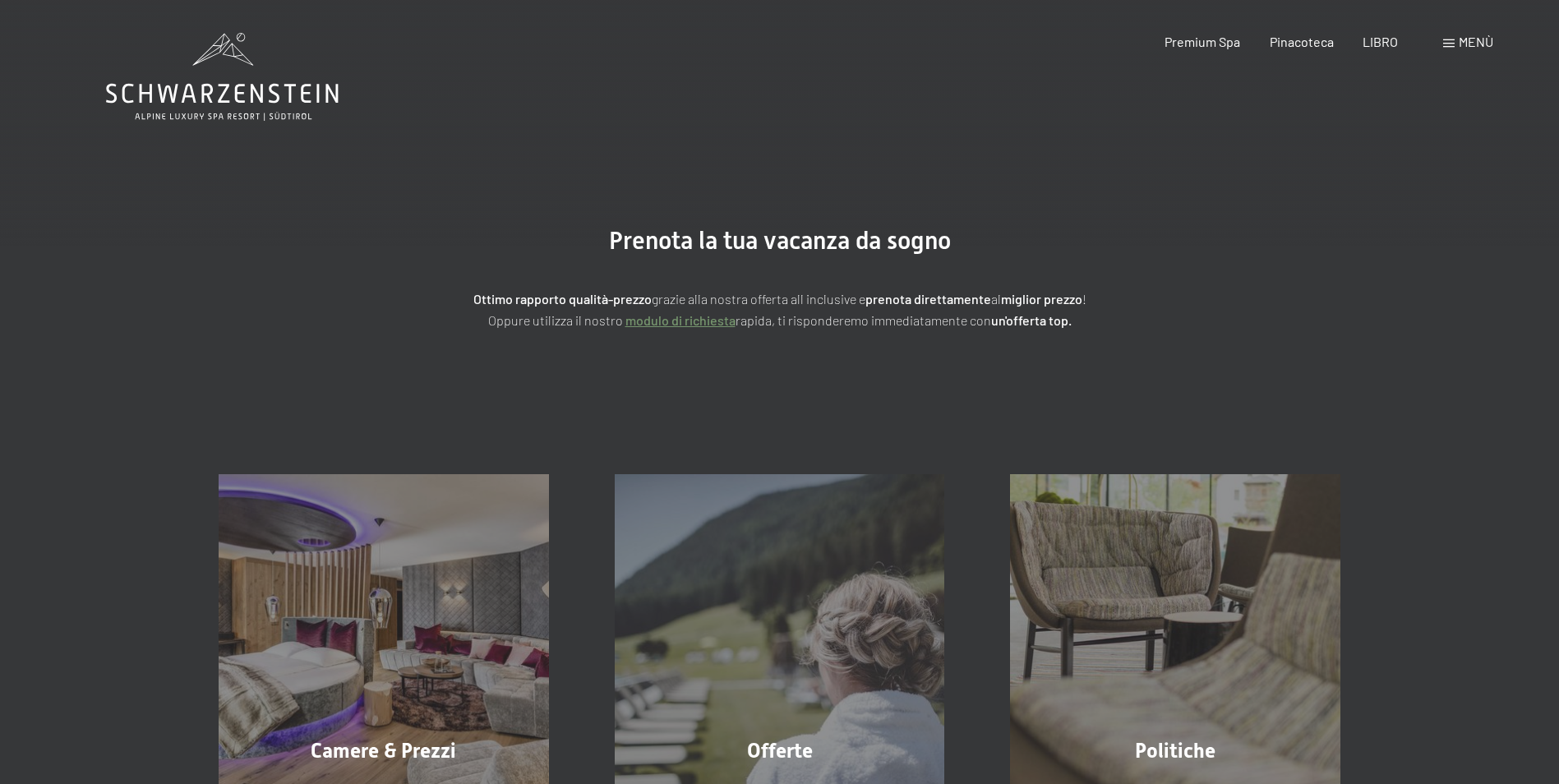
click at [1470, 40] on span "Menù" at bounding box center [1475, 41] width 34 height 16
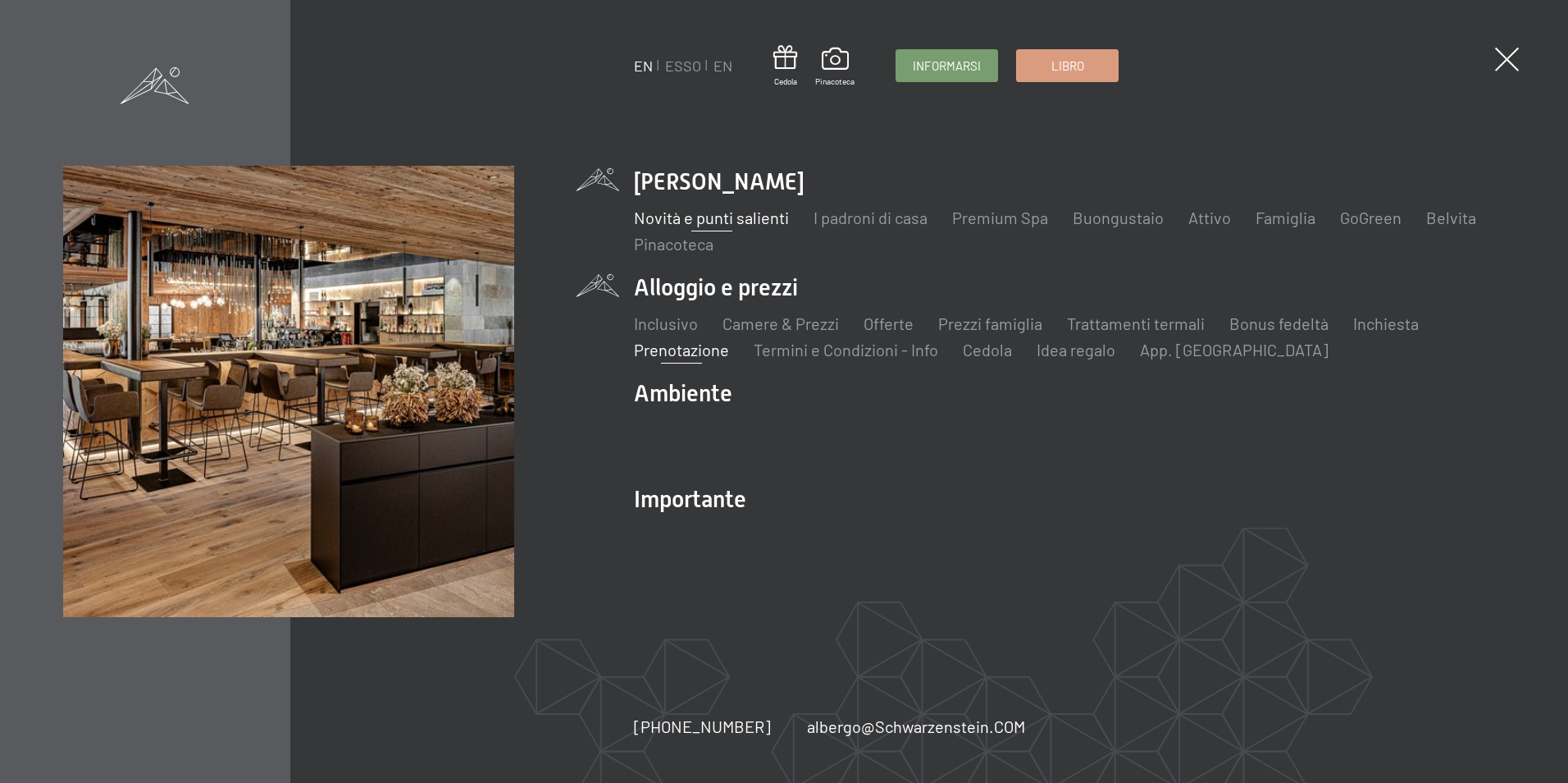
click at [734, 216] on link "Novità e punti salienti" at bounding box center [712, 217] width 155 height 19
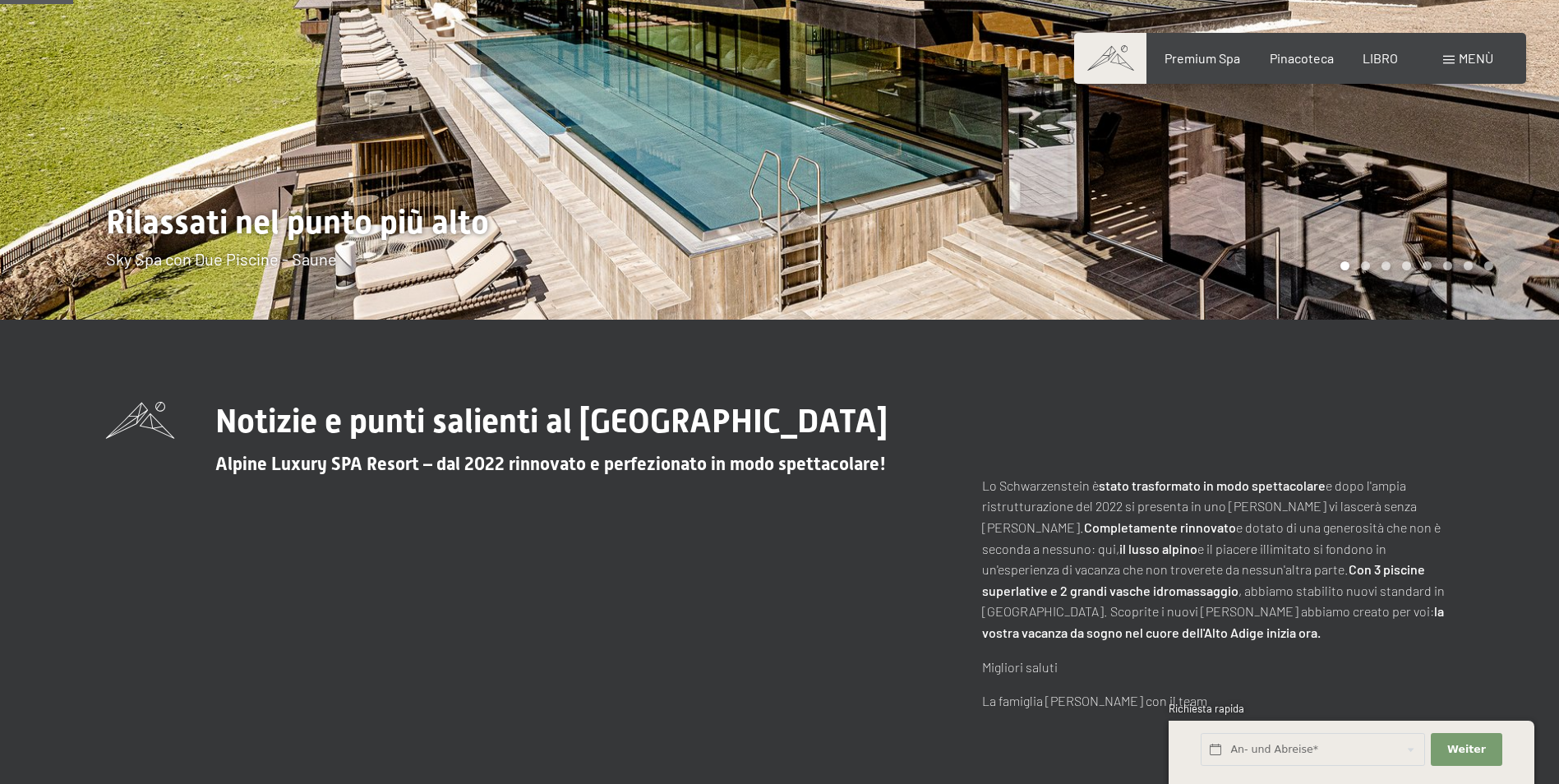
scroll to position [411, 0]
